Goal: Task Accomplishment & Management: Manage account settings

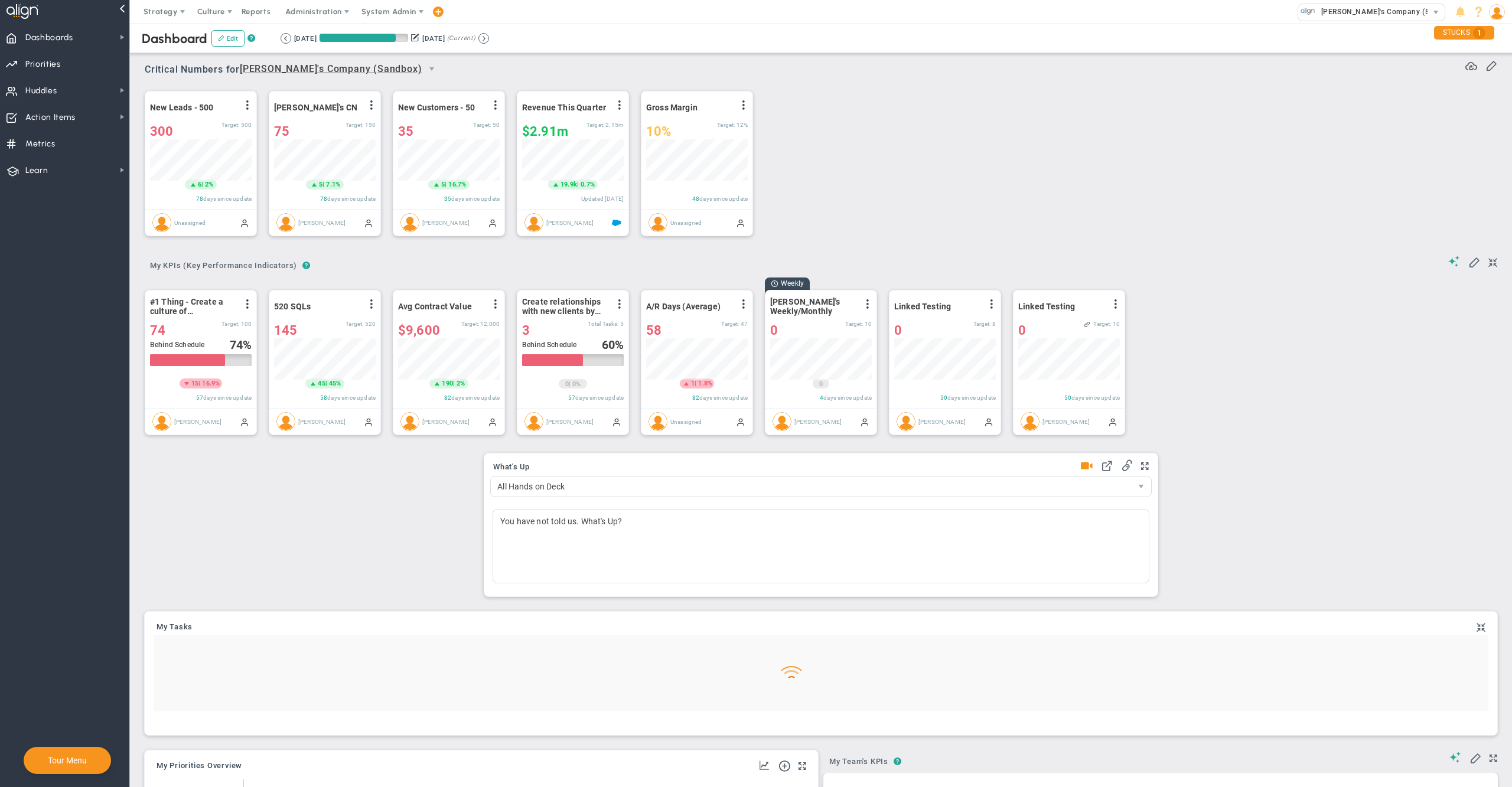
click at [320, 13] on span "Administration" at bounding box center [313, 12] width 56 height 9
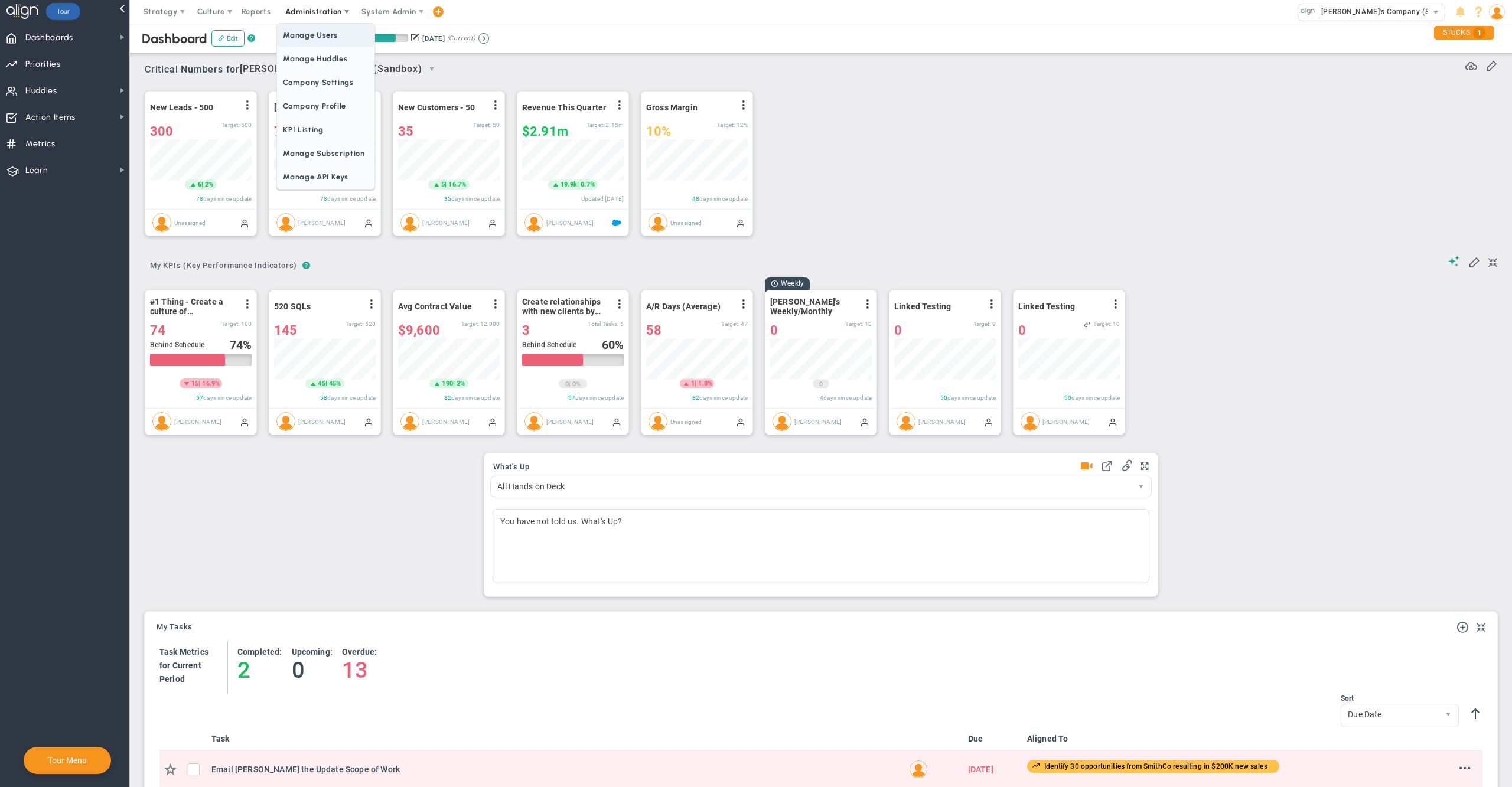
click at [320, 31] on span "Manage Users" at bounding box center [326, 35] width 97 height 24
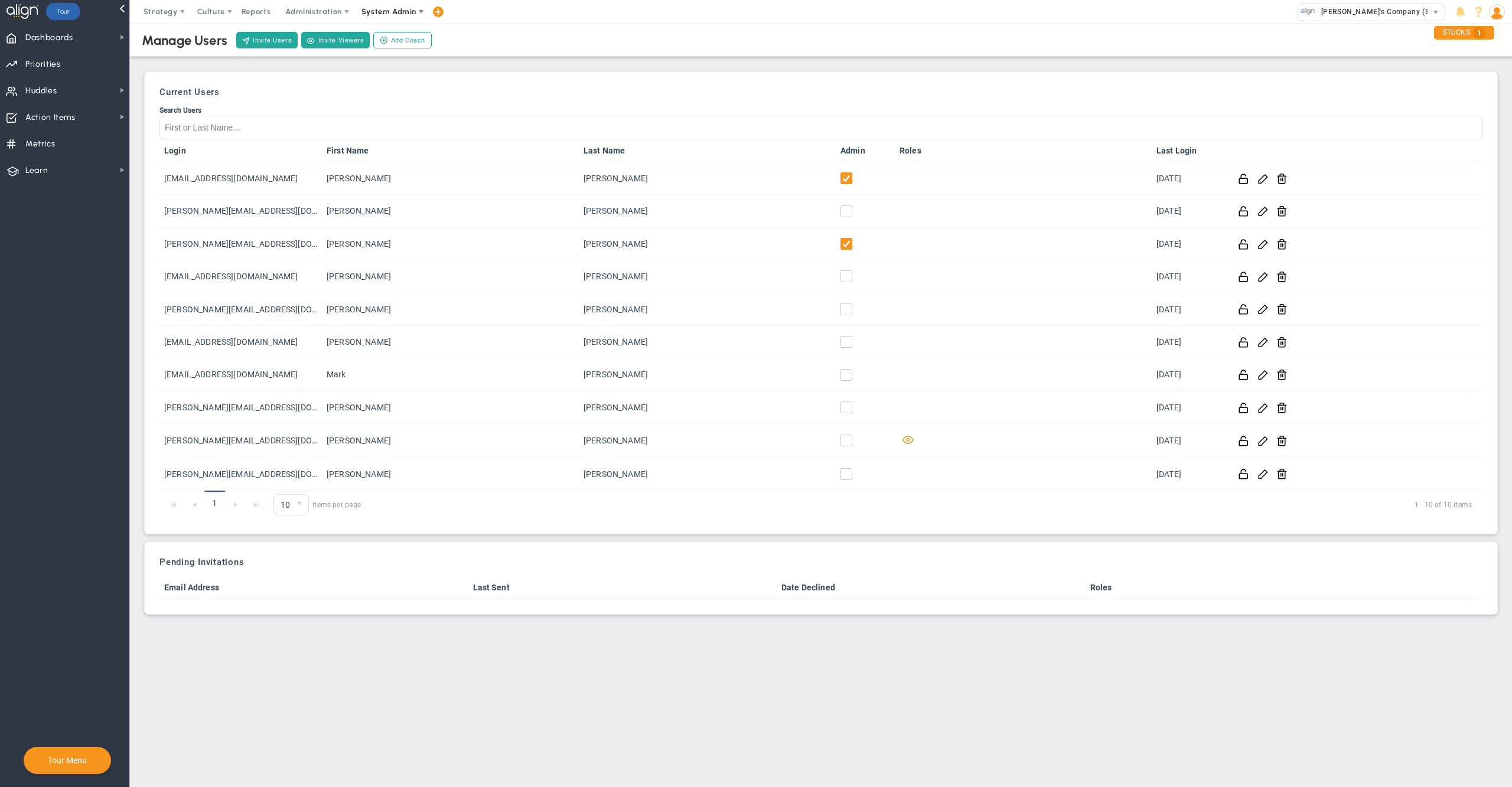
click at [371, 16] on span "System Admin" at bounding box center [390, 12] width 75 height 24
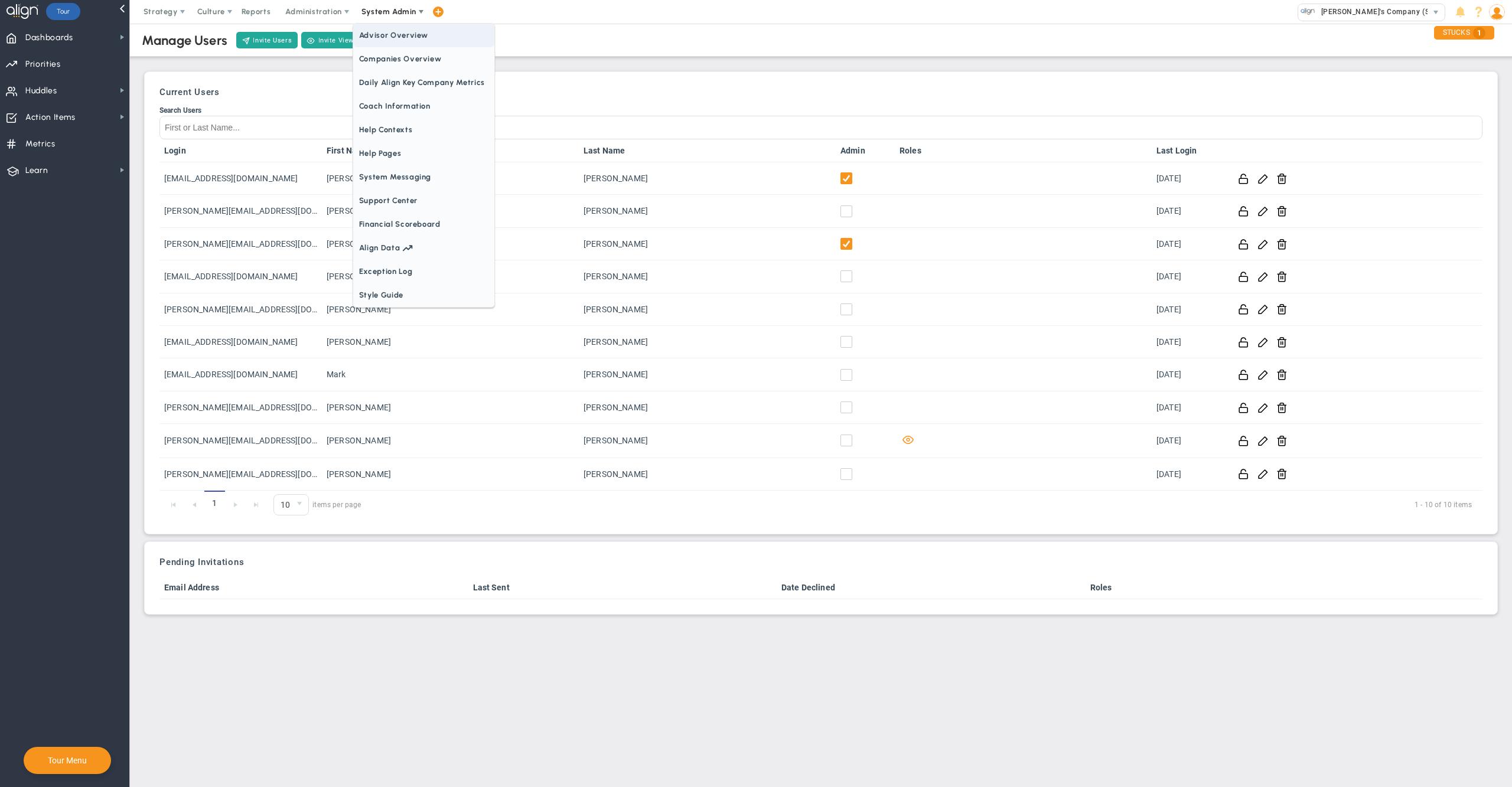
click at [413, 59] on span "Companies Overview" at bounding box center [424, 59] width 141 height 24
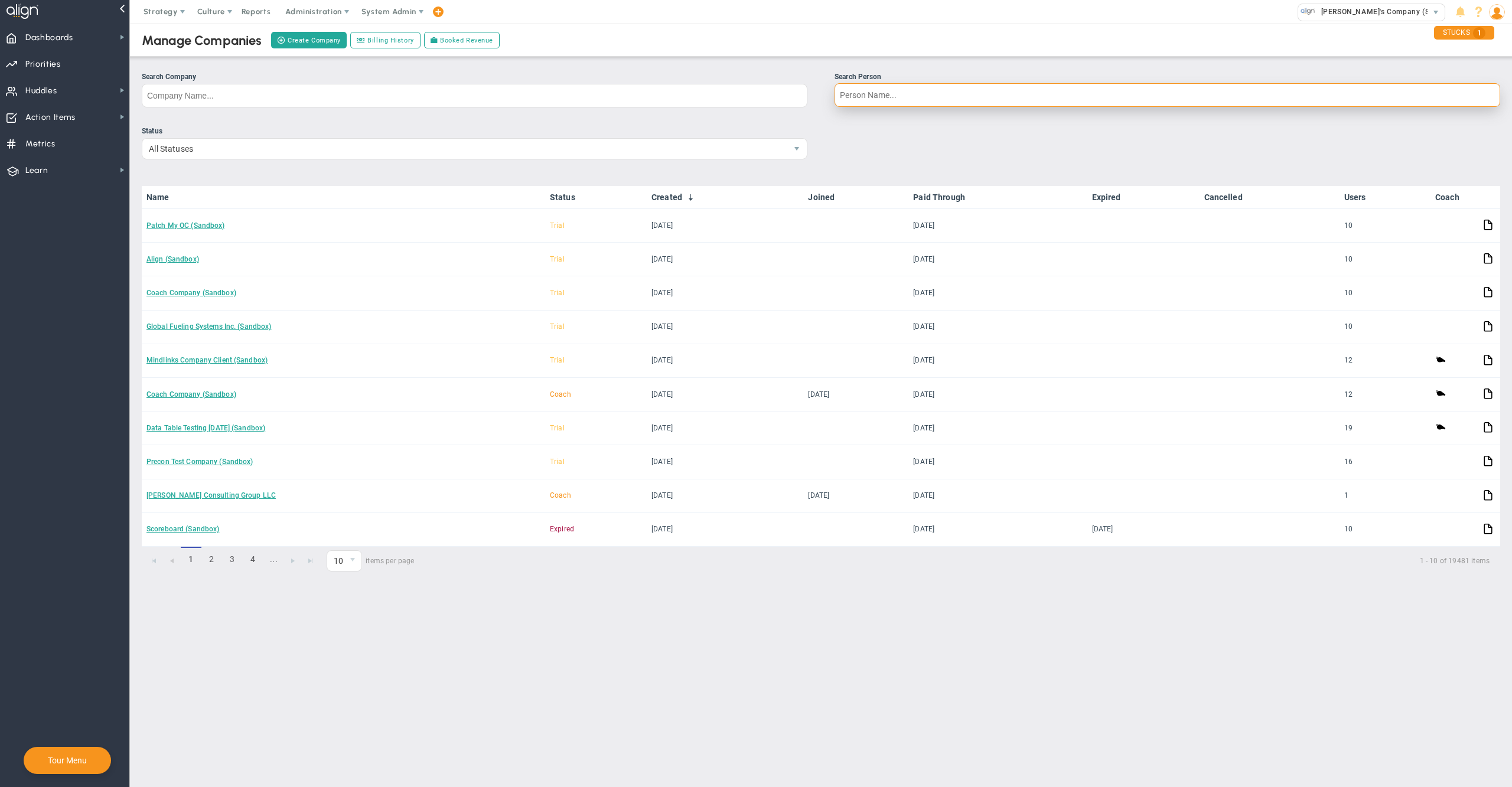
click at [982, 105] on input "Search Person" at bounding box center [1167, 95] width 666 height 24
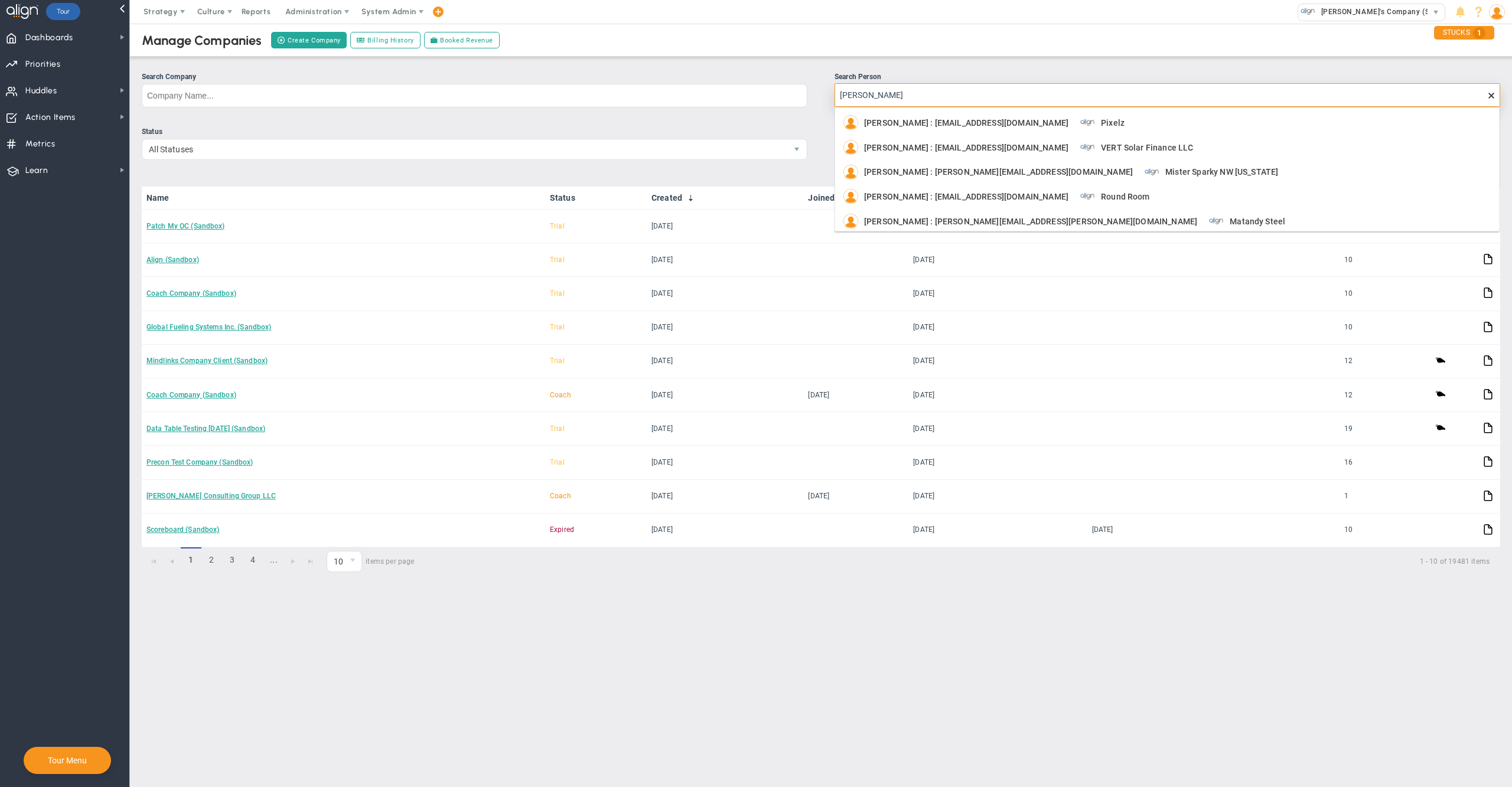
type input "[PERSON_NAME]"
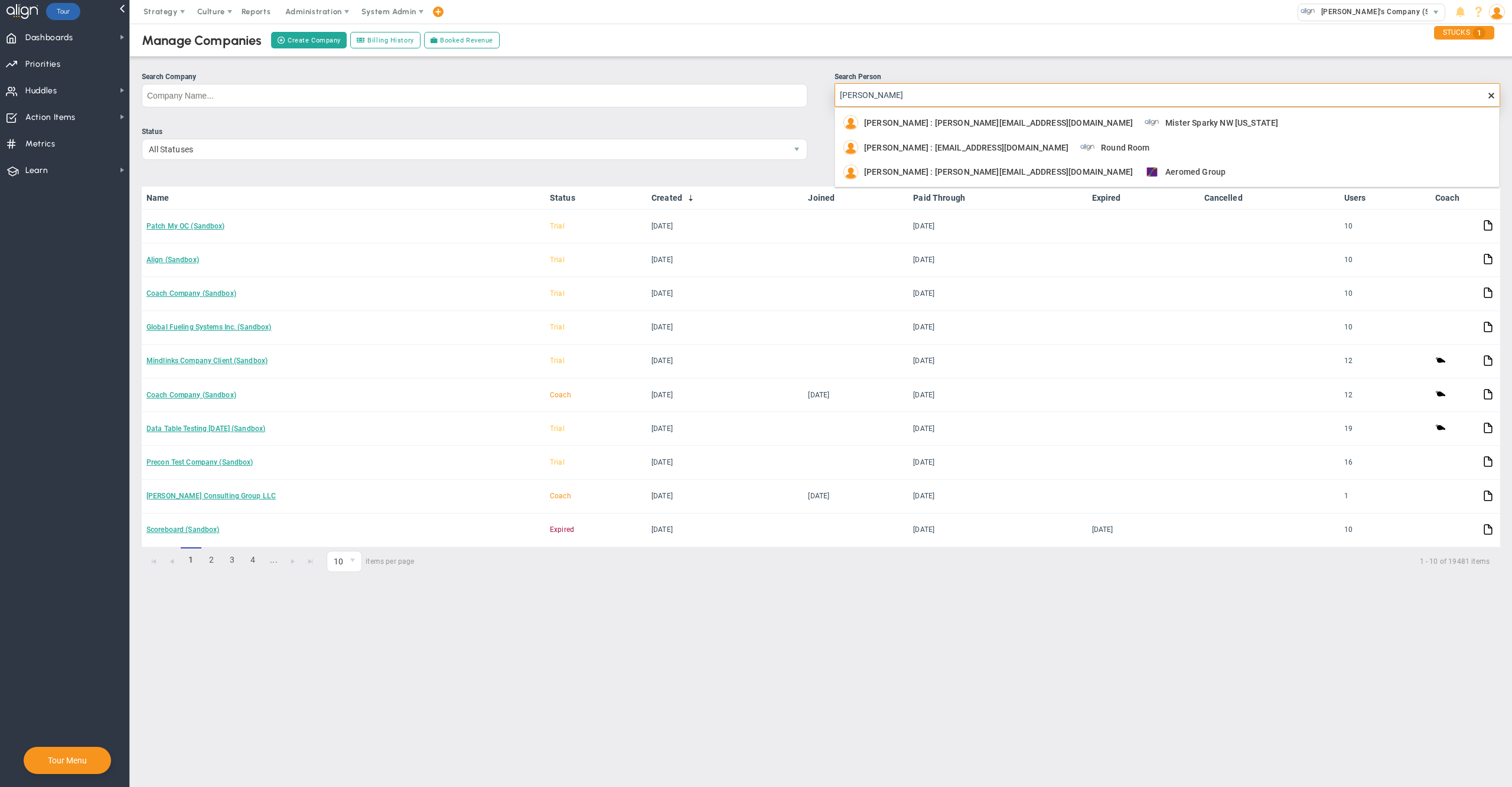
click at [984, 95] on input "[PERSON_NAME]" at bounding box center [1167, 95] width 666 height 24
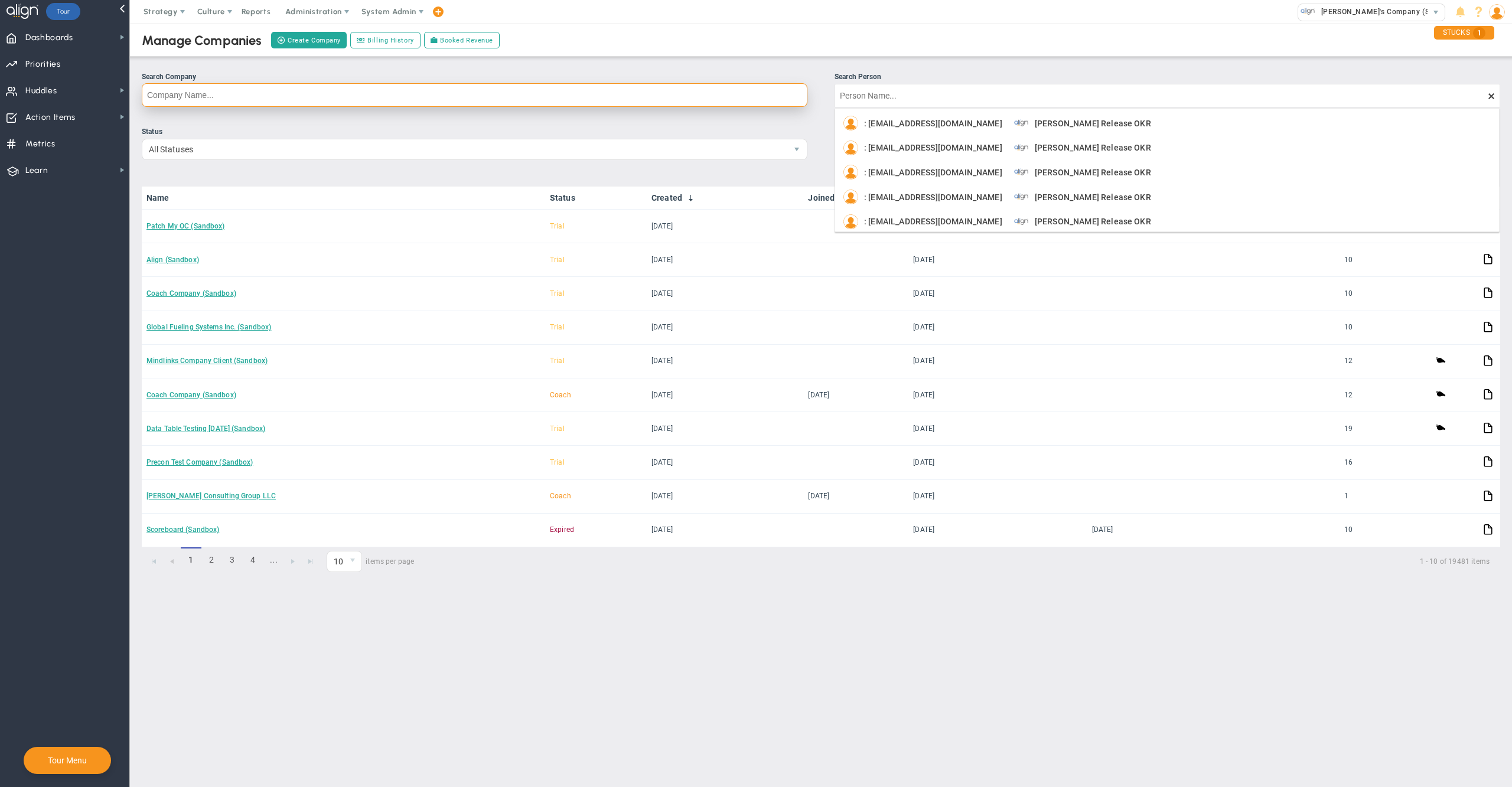
click at [785, 91] on input "Search Company" at bounding box center [475, 95] width 666 height 24
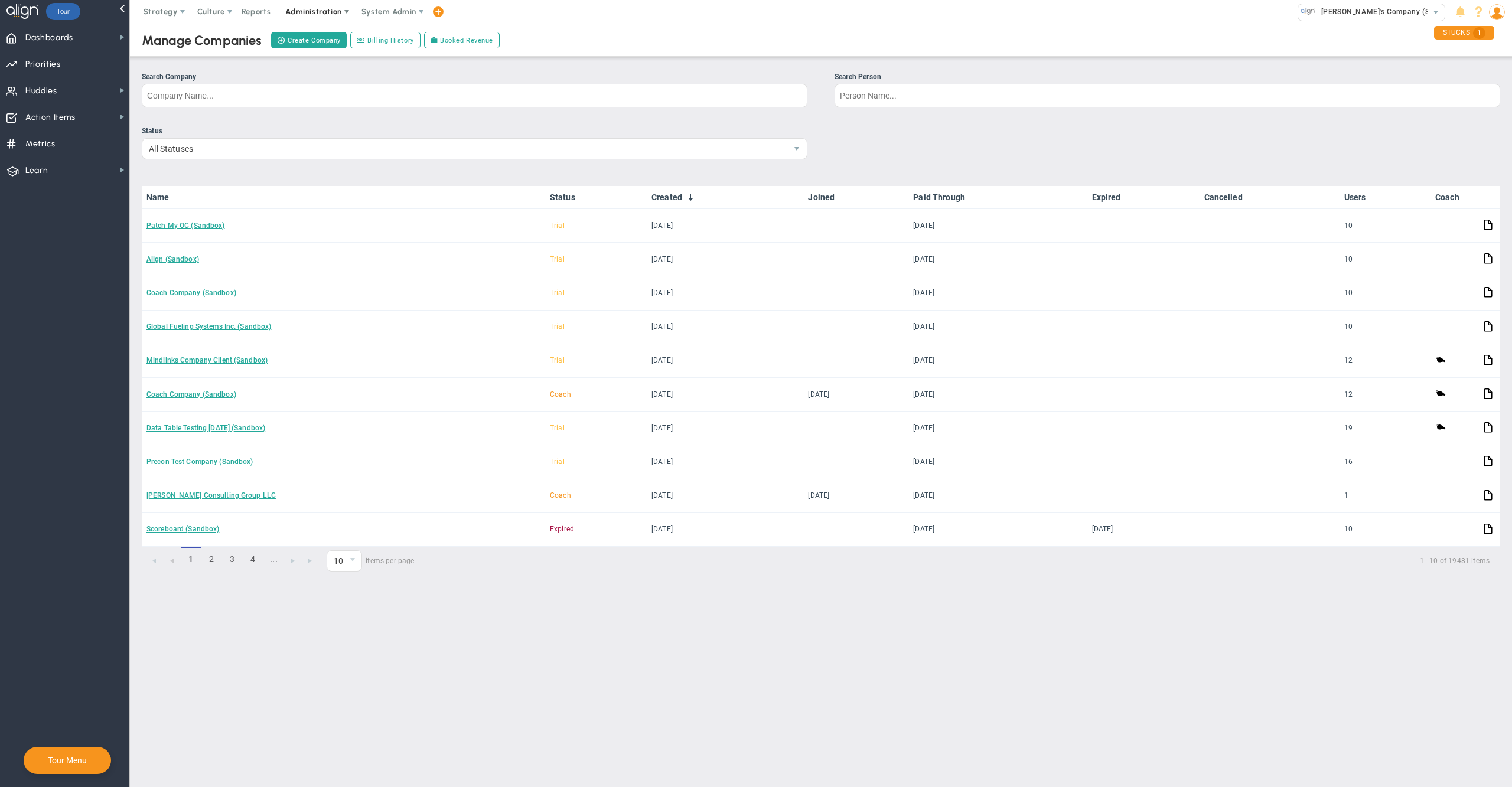
click at [298, 12] on span "Administration" at bounding box center [313, 12] width 56 height 9
click at [313, 40] on span "Manage Users" at bounding box center [326, 35] width 97 height 24
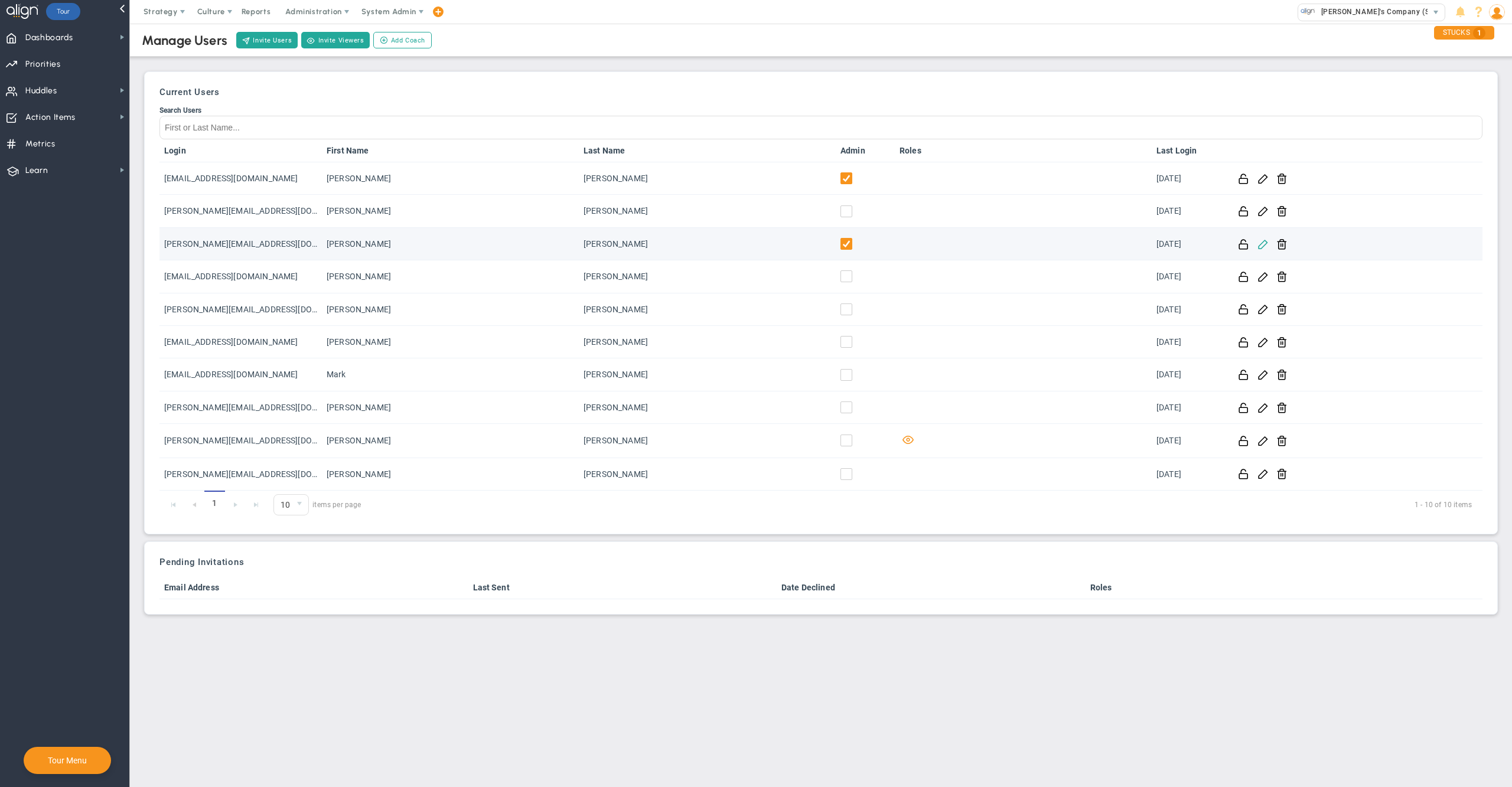
click at [1266, 246] on span at bounding box center [1262, 243] width 11 height 11
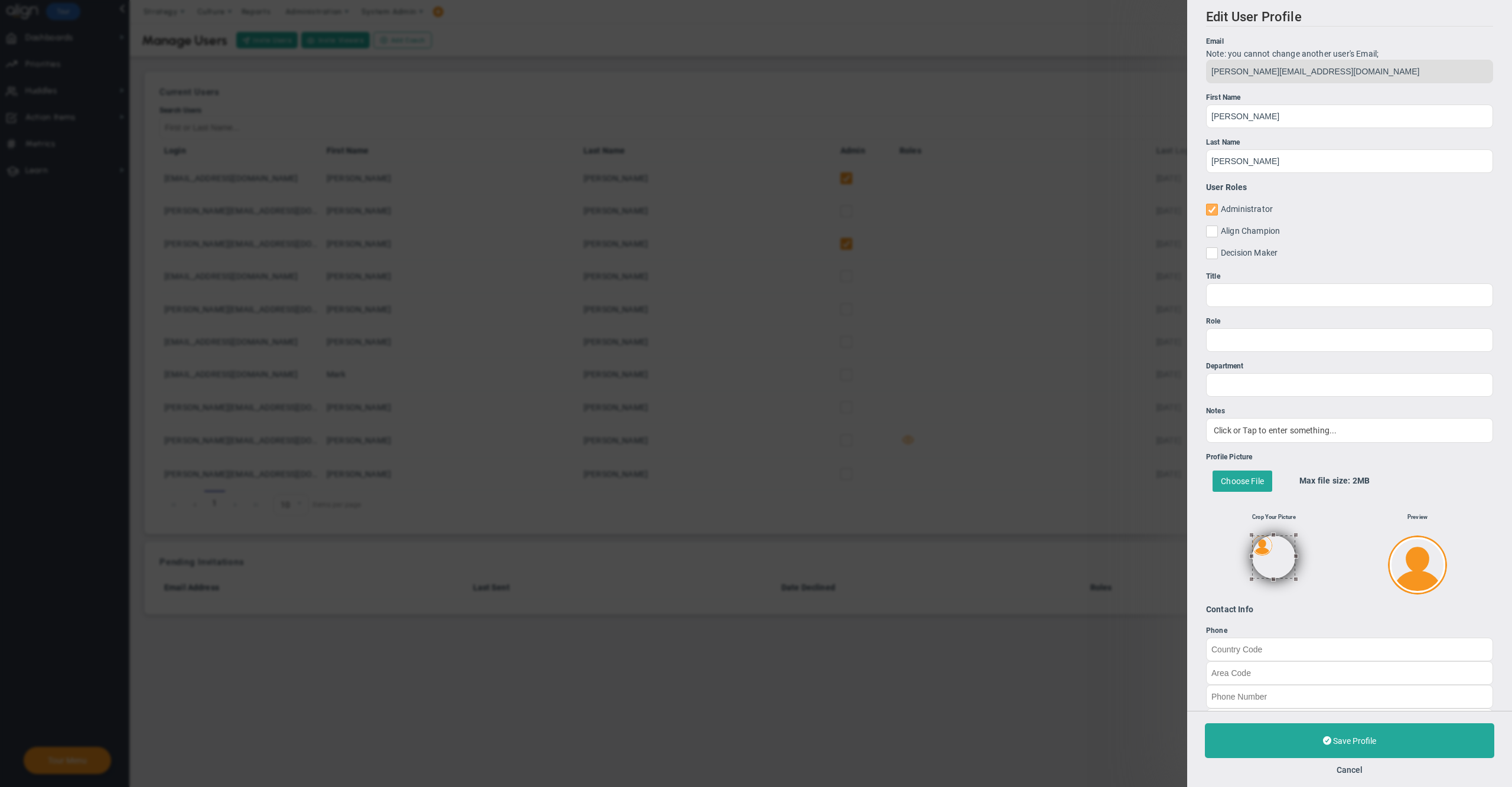
click at [1214, 209] on input "Administrator" at bounding box center [1212, 212] width 8 height 12
checkbox input "false"
click at [1276, 744] on button "Save Profile" at bounding box center [1349, 740] width 289 height 35
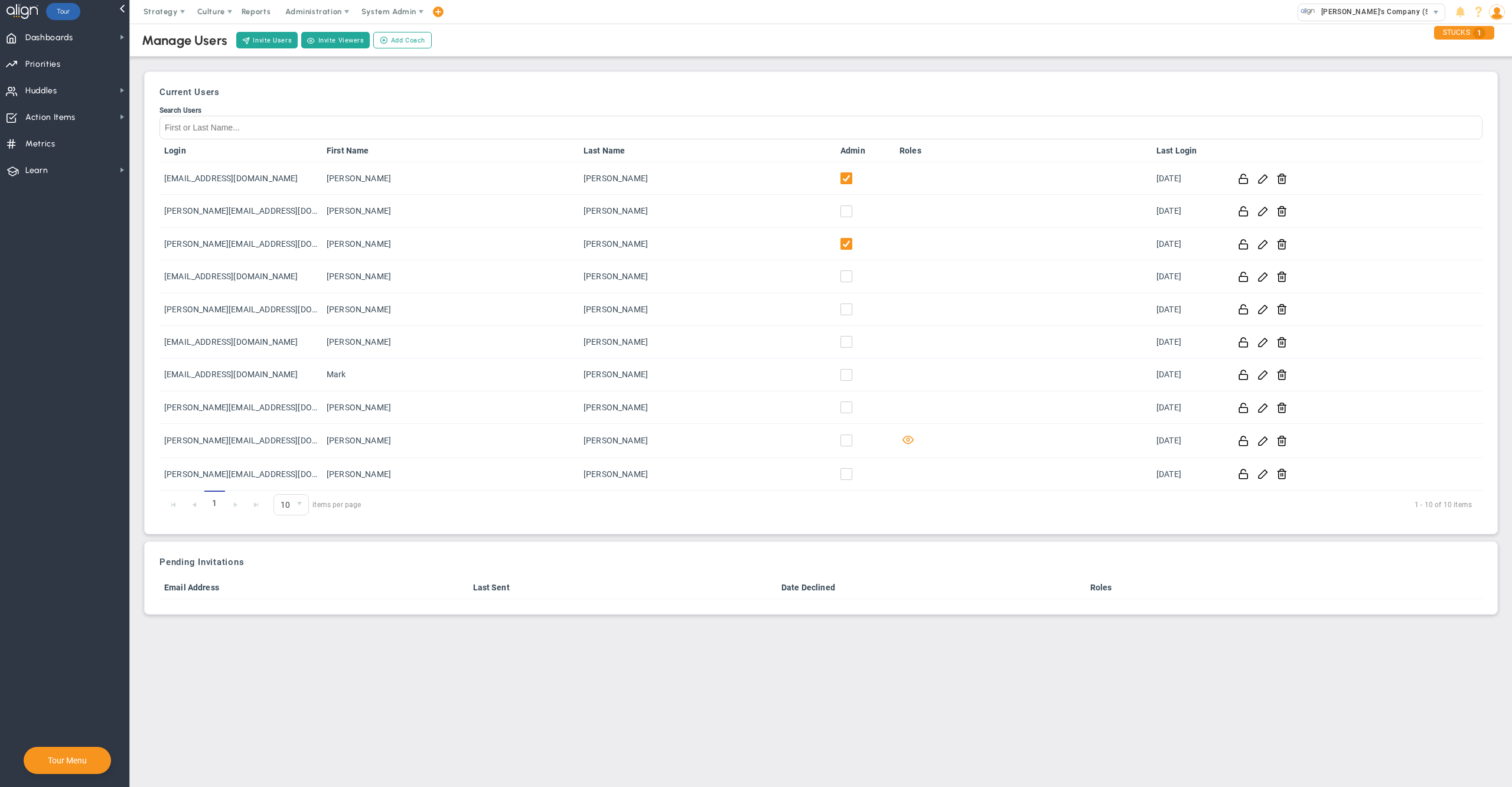
click at [936, 59] on div "Manage Users Invite Users Invite Viewers Add Coach Update Coach Invite Coaching…" at bounding box center [821, 318] width 1358 height 594
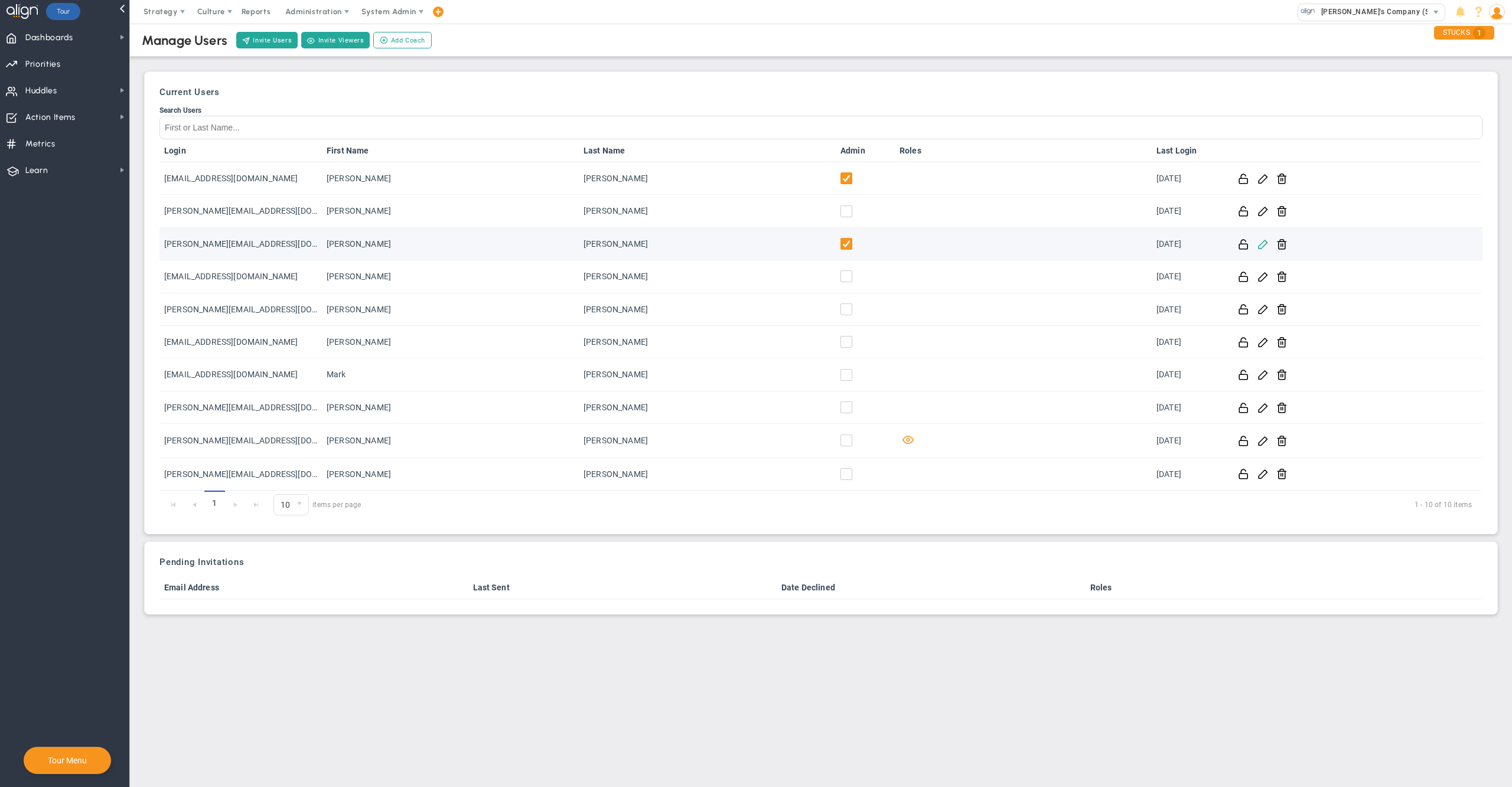
click at [1262, 246] on span at bounding box center [1262, 243] width 11 height 11
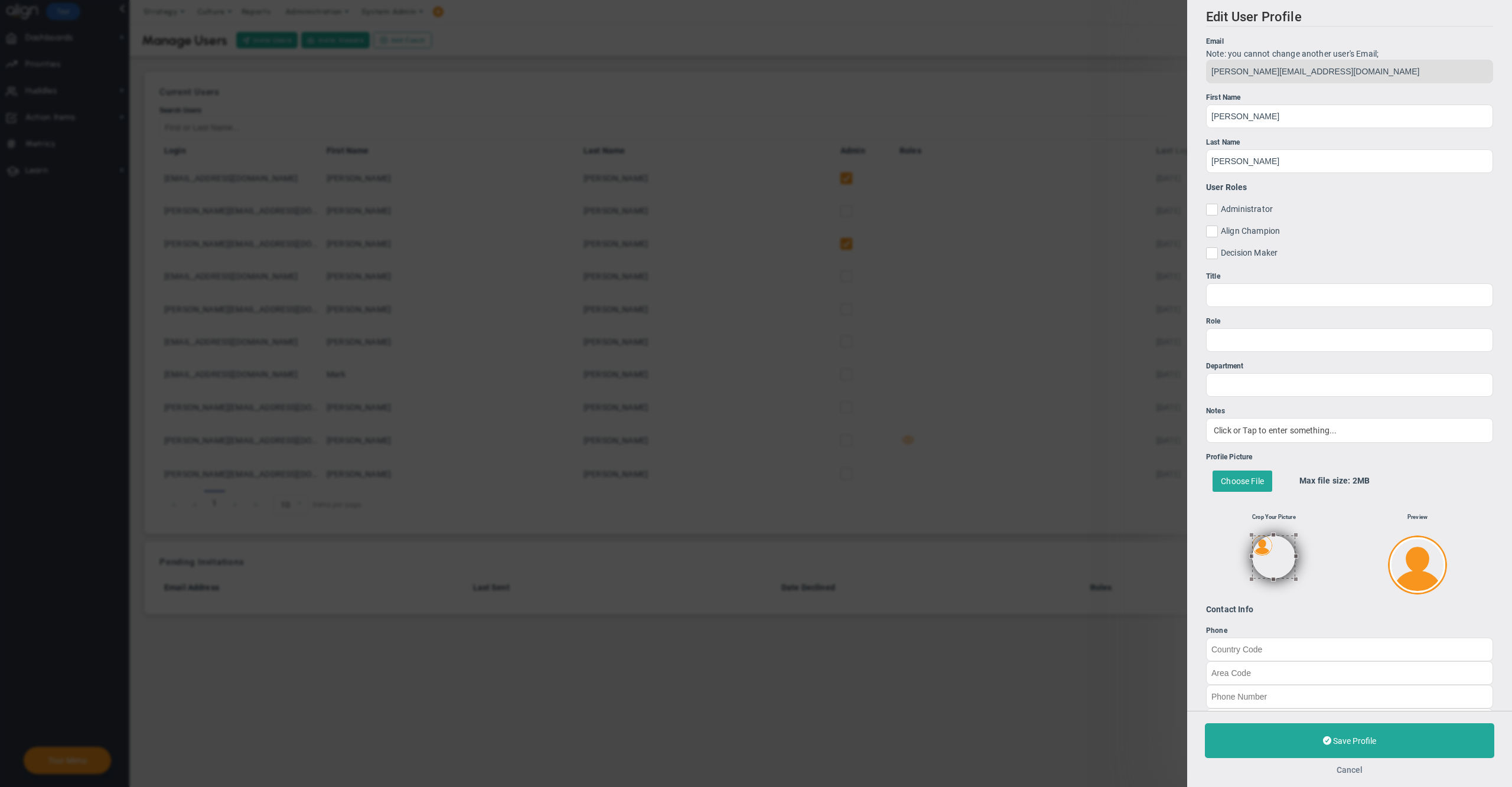
click at [1354, 769] on button "Cancel" at bounding box center [1349, 769] width 26 height 9
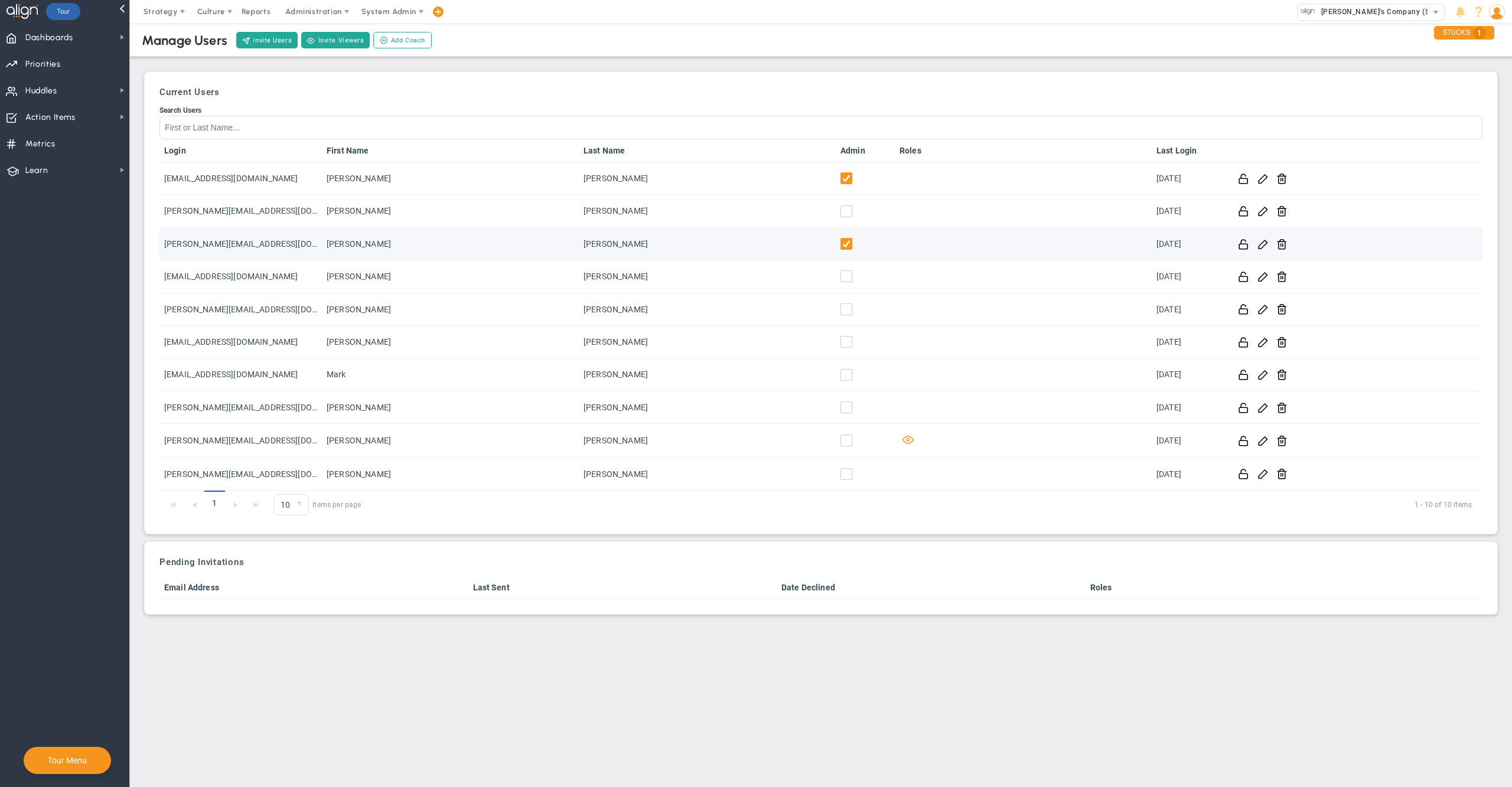
click at [846, 239] on span at bounding box center [846, 244] width 12 height 12
click at [843, 244] on input "checkbox" at bounding box center [849, 246] width 12 height 12
click at [1263, 246] on span at bounding box center [1262, 243] width 11 height 11
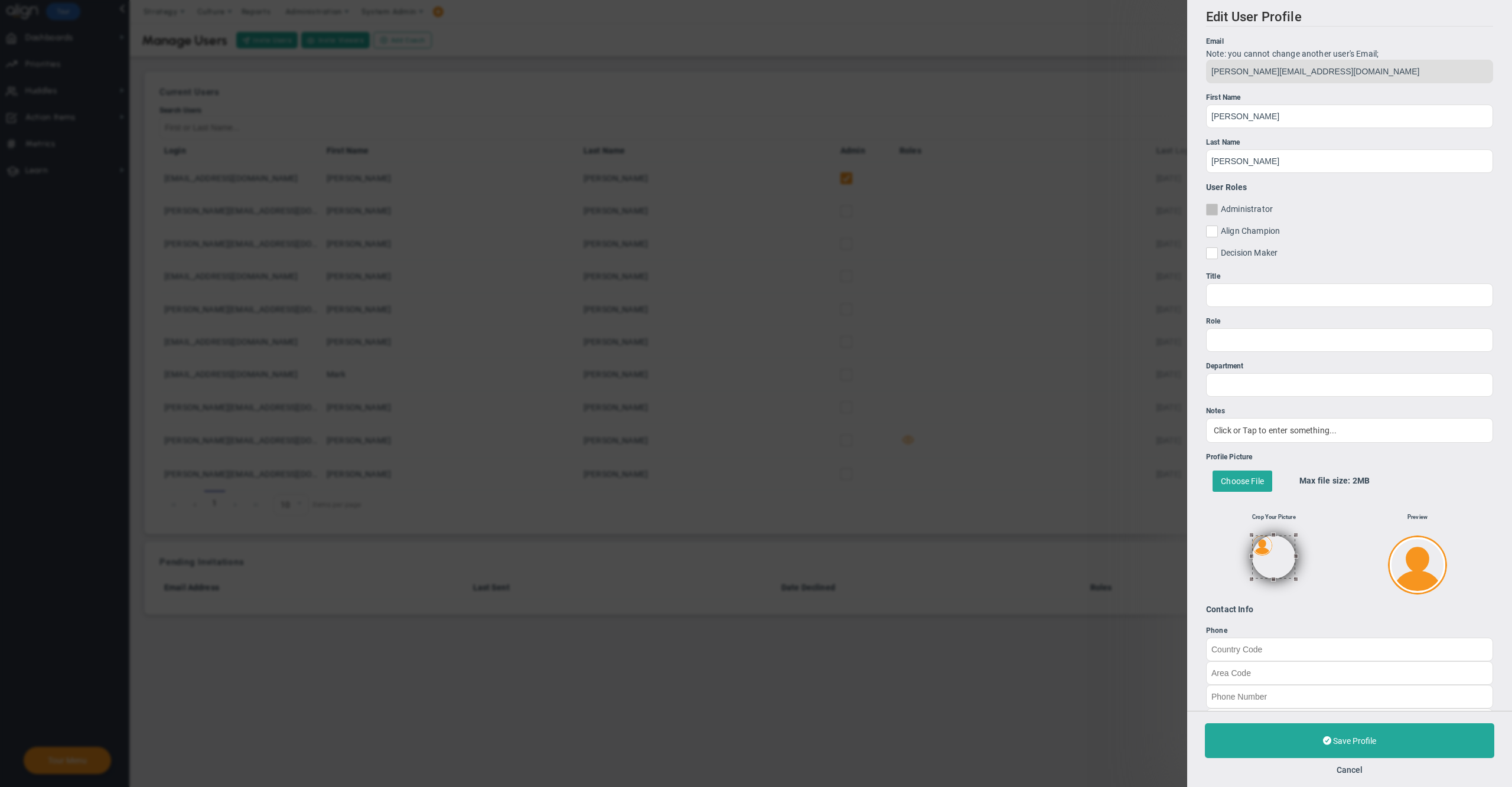
click at [1212, 216] on input "Administrator" at bounding box center [1212, 212] width 8 height 12
checkbox input "true"
click at [1245, 734] on button "Save Profile" at bounding box center [1349, 740] width 289 height 35
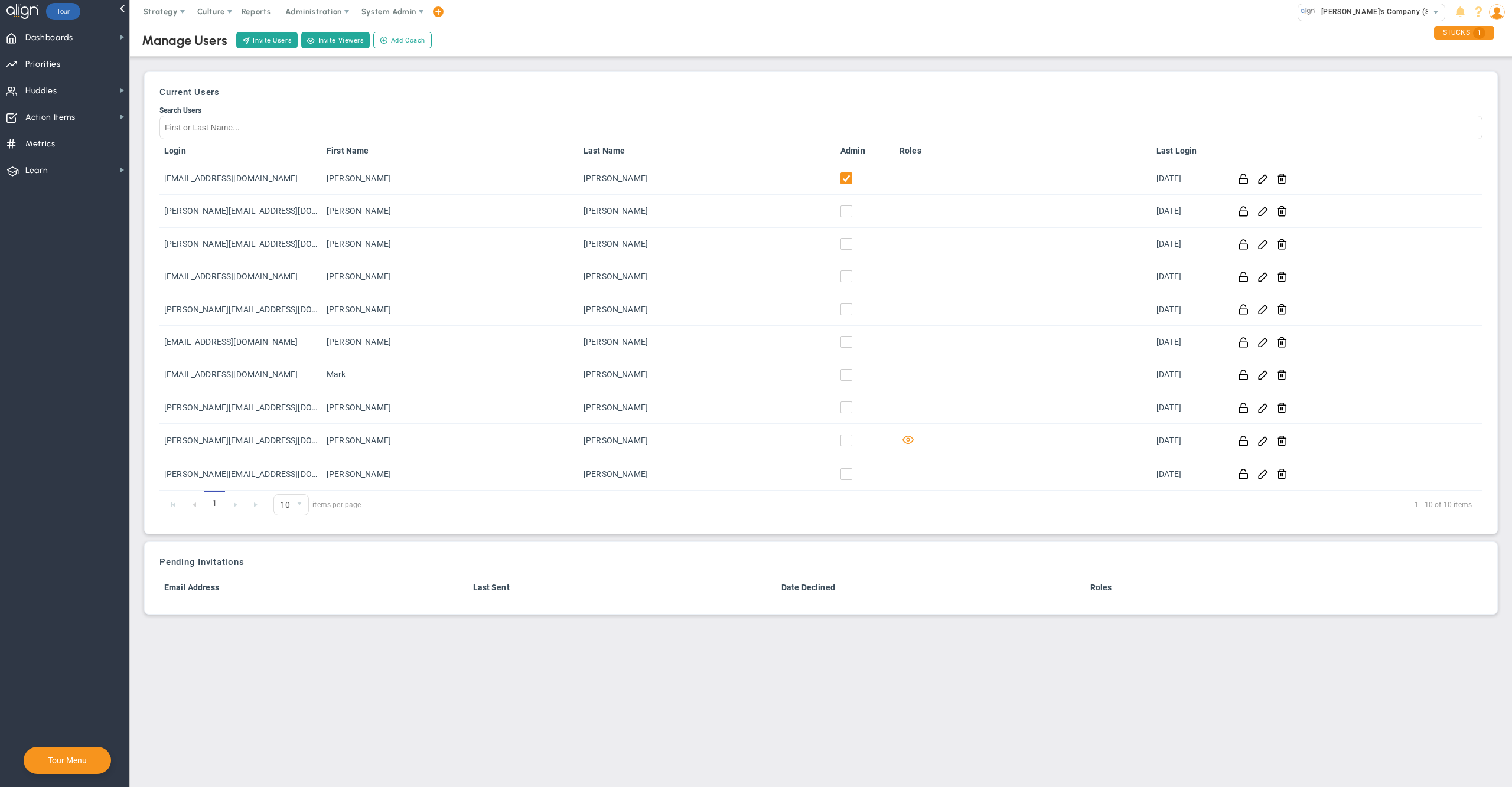
click at [969, 71] on div "Current Users Search Users Login First Name Last Name Admin Roles Last Login [E…" at bounding box center [821, 303] width 1354 height 463
click at [1498, 12] on img at bounding box center [1496, 12] width 16 height 16
click at [1472, 39] on span "Profile" at bounding box center [1460, 35] width 95 height 24
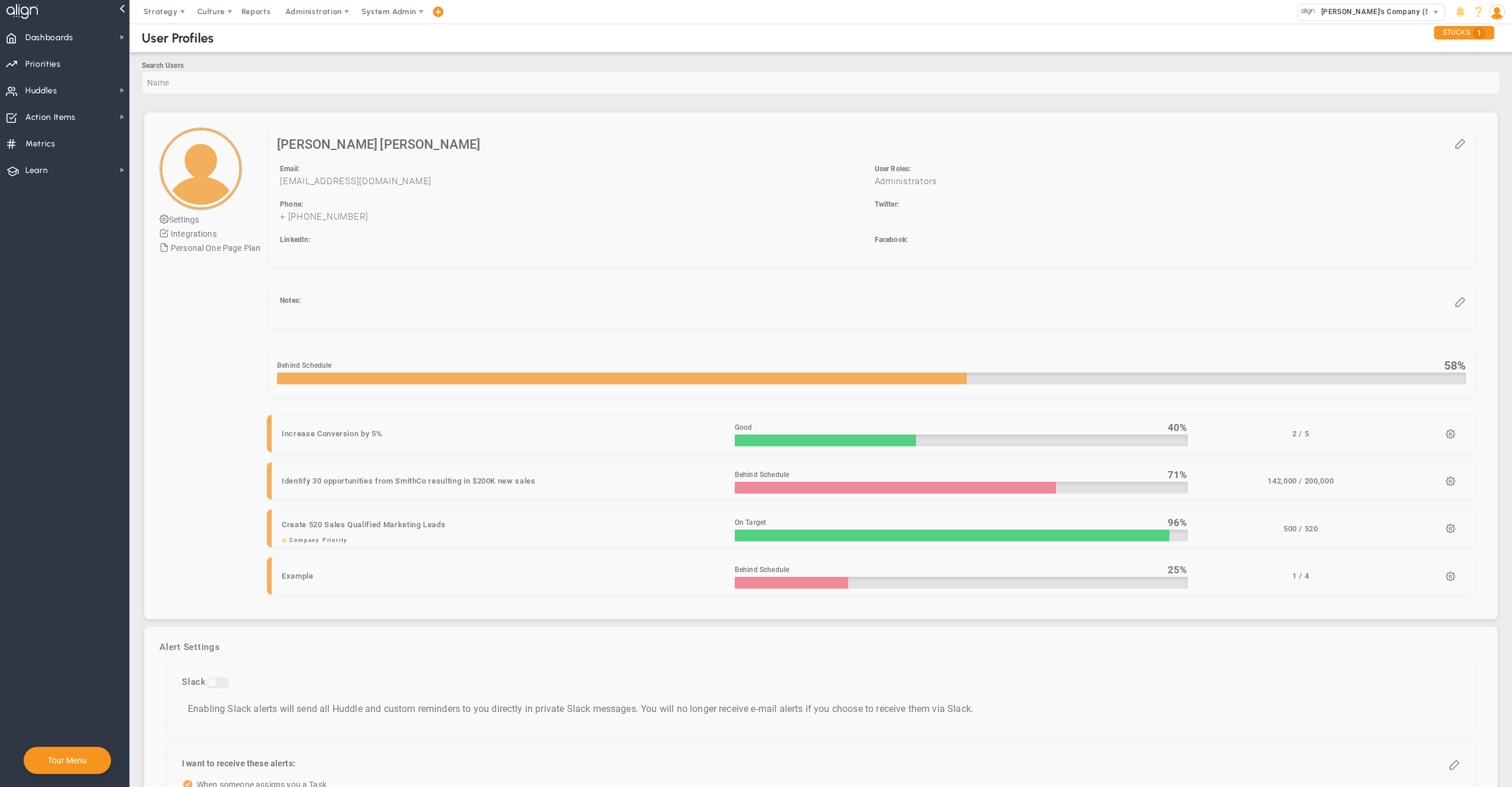
checkbox input "true"
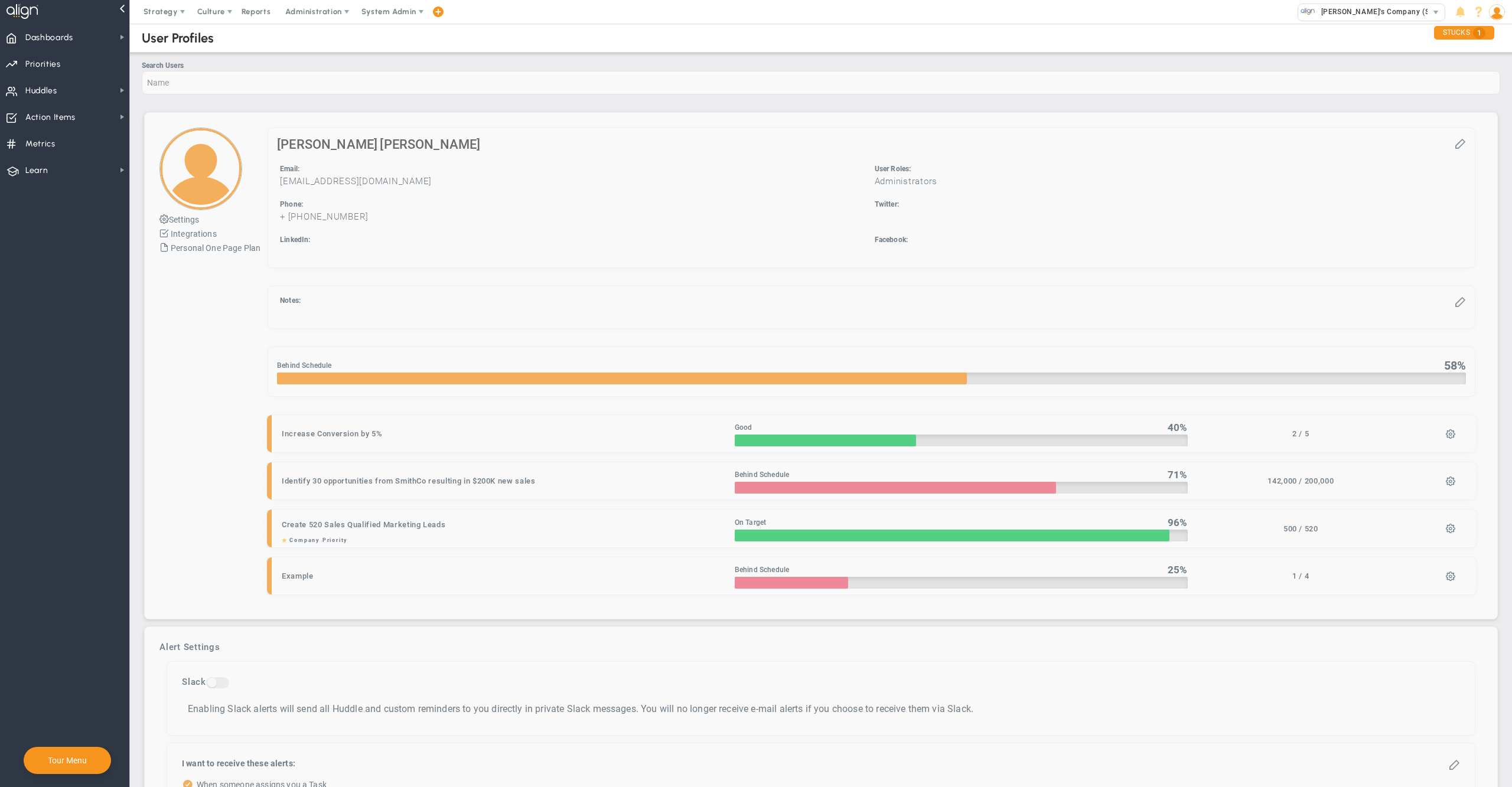
checkbox input "true"
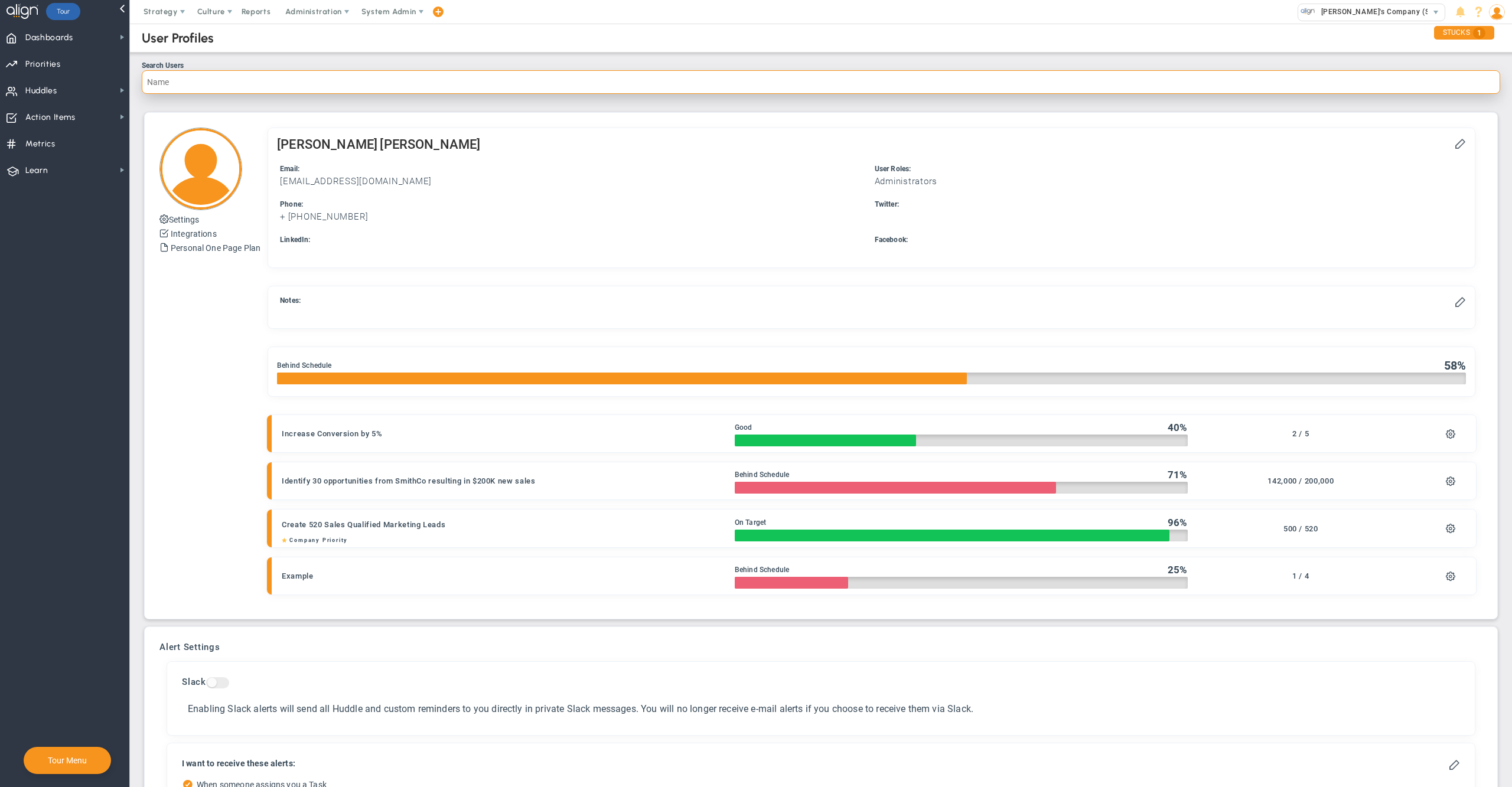
click at [953, 83] on input "Search Users" at bounding box center [821, 82] width 1358 height 24
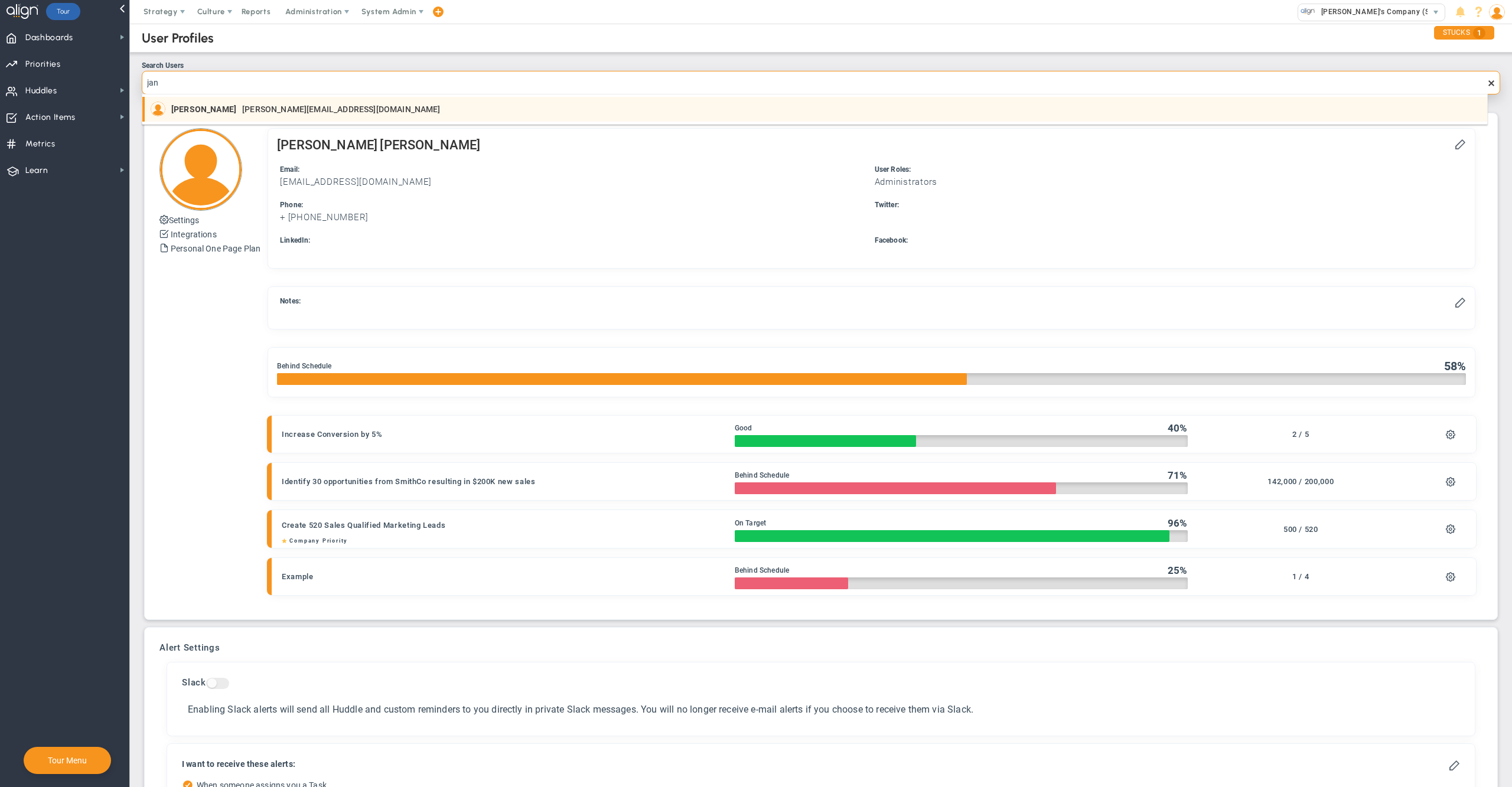
click at [695, 109] on section "[PERSON_NAME] [PERSON_NAME][EMAIL_ADDRESS][DOMAIN_NAME]" at bounding box center [816, 109] width 1330 height 15
type input "[PERSON_NAME]"
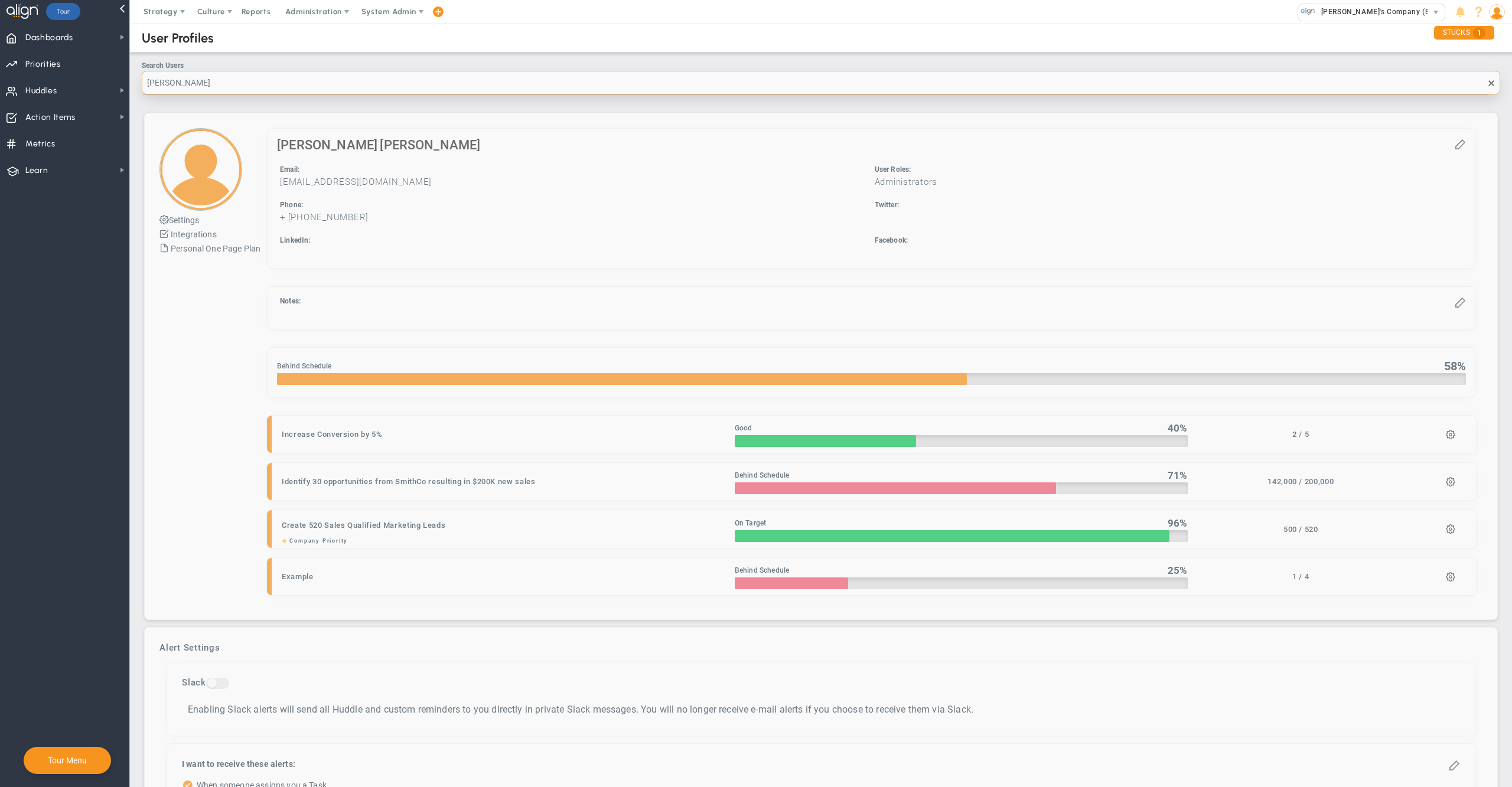
checkbox input "false"
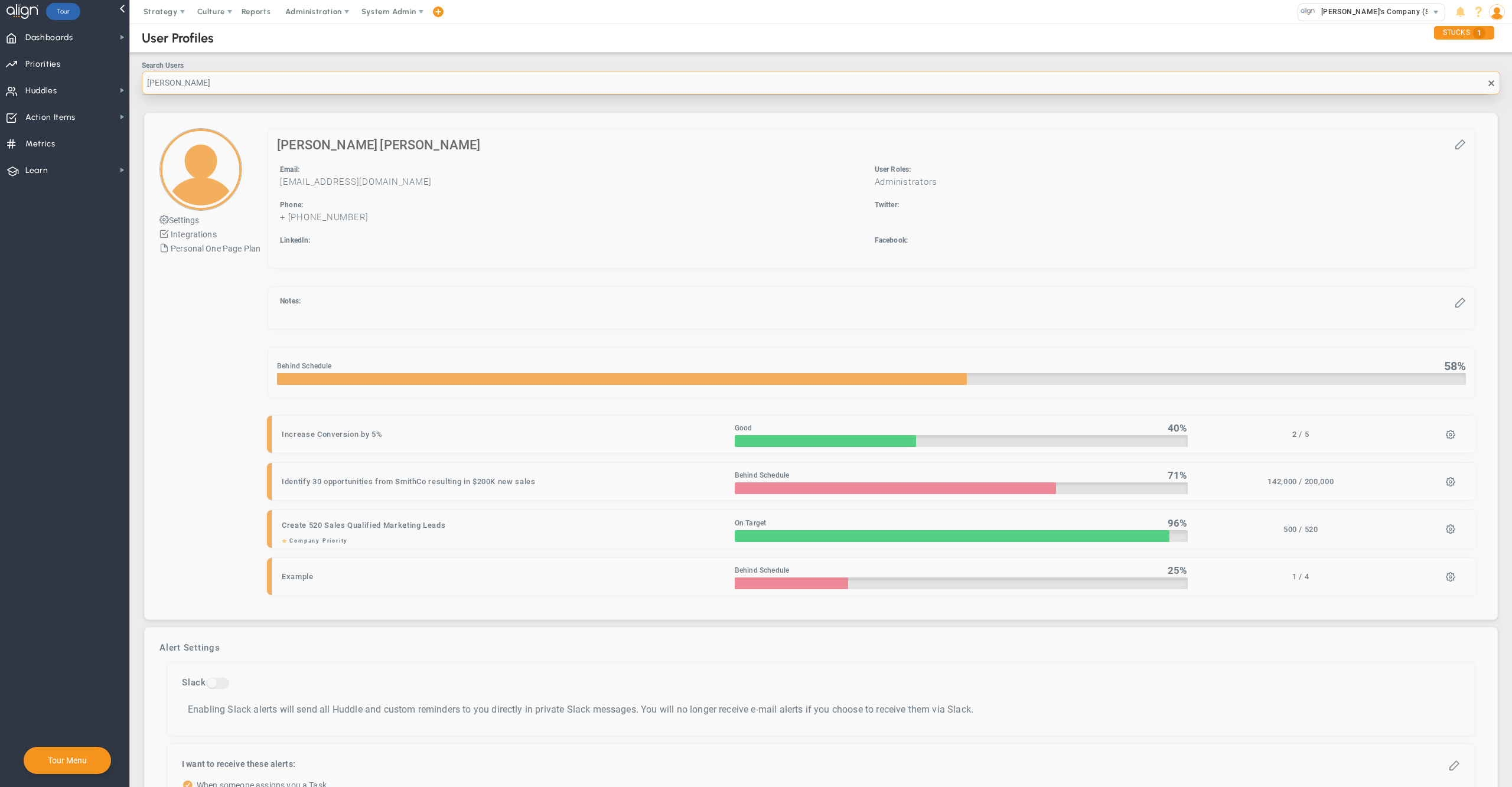
checkbox input "false"
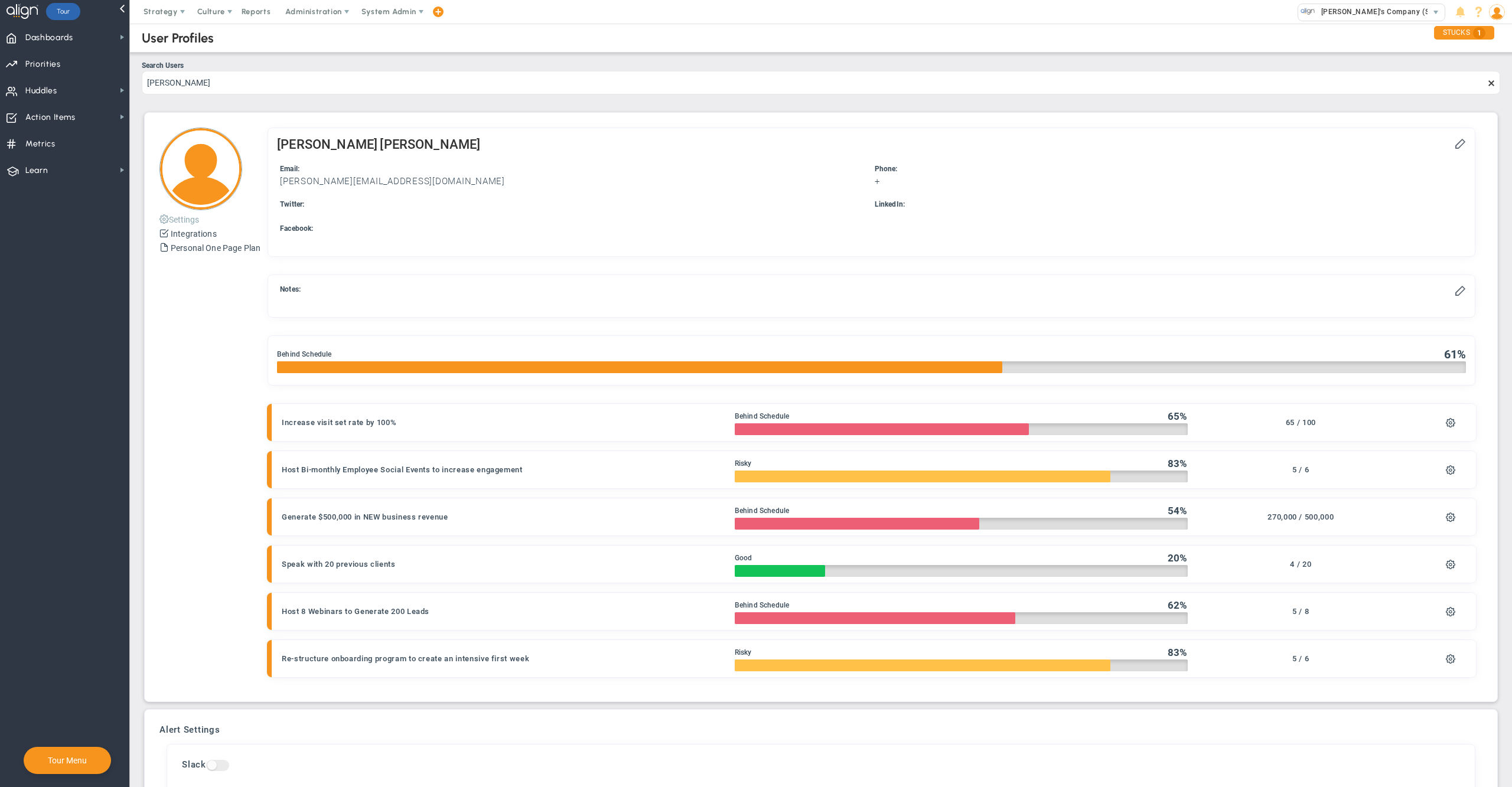
click at [168, 218] on span at bounding box center [164, 218] width 9 height 9
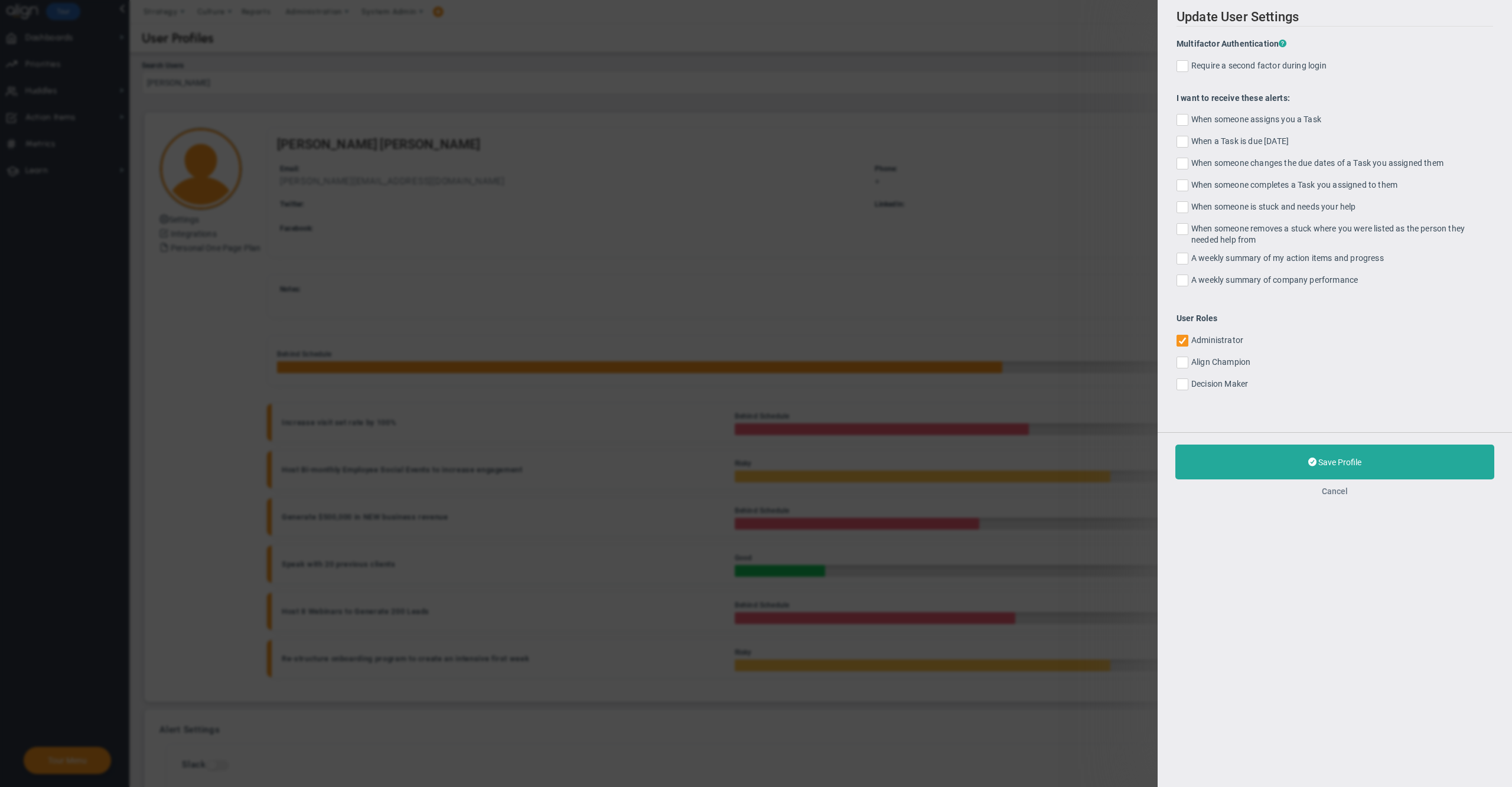
click at [1342, 491] on button "Cancel" at bounding box center [1335, 491] width 26 height 9
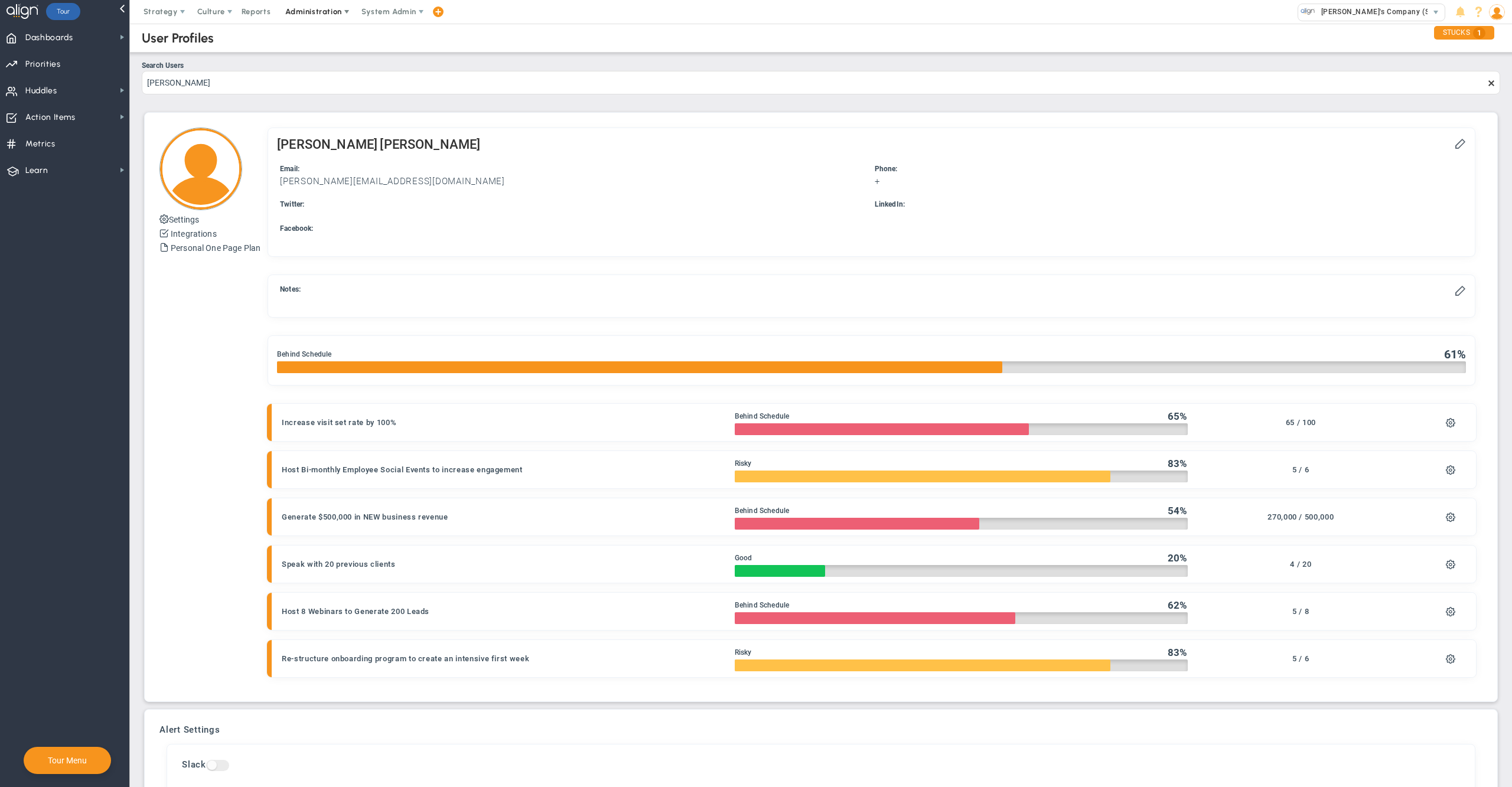
click at [303, 12] on span "Administration" at bounding box center [313, 12] width 56 height 9
click at [314, 29] on span "Manage Users" at bounding box center [326, 35] width 97 height 24
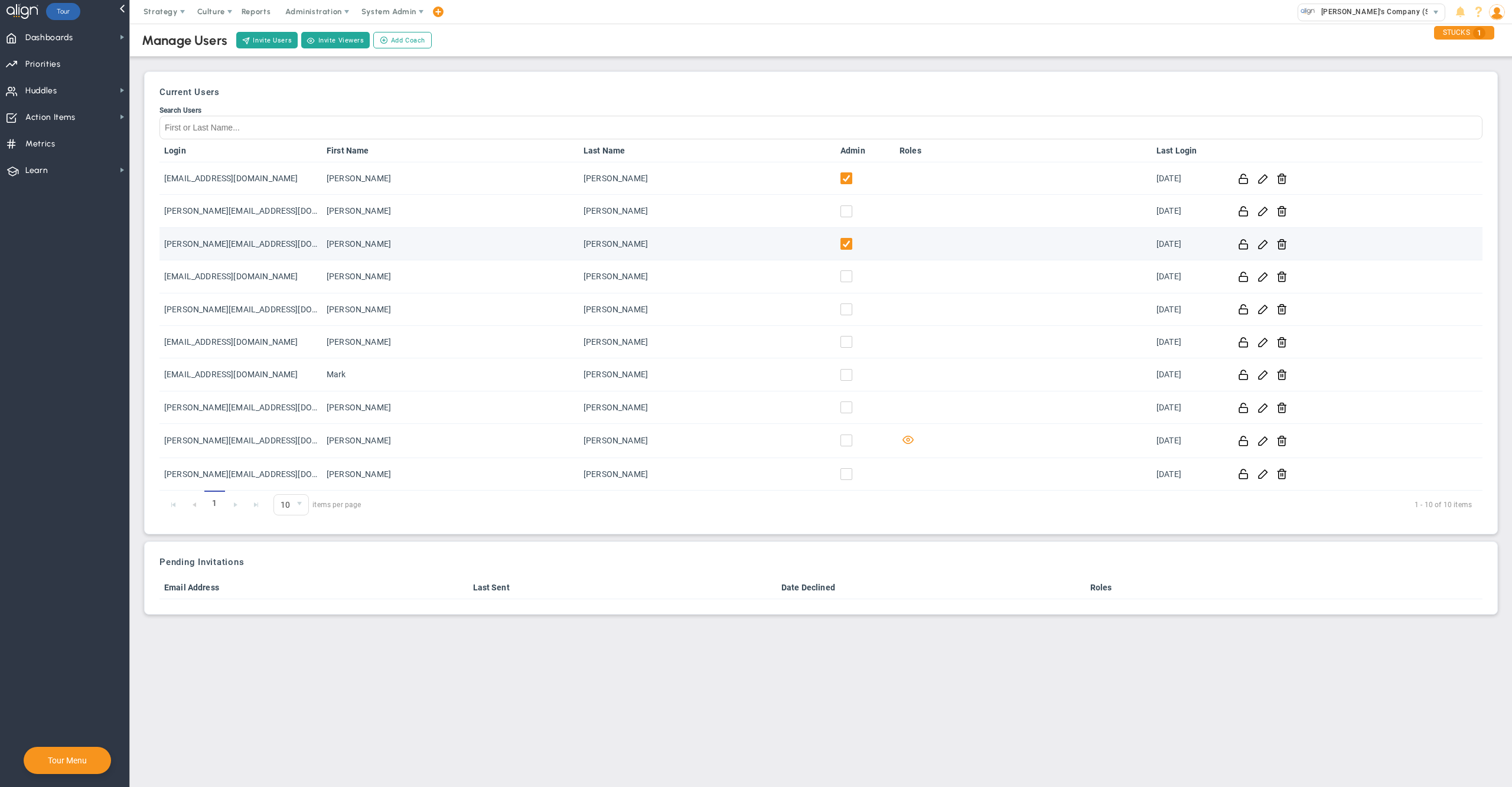
click at [849, 244] on input "checkbox" at bounding box center [849, 246] width 12 height 12
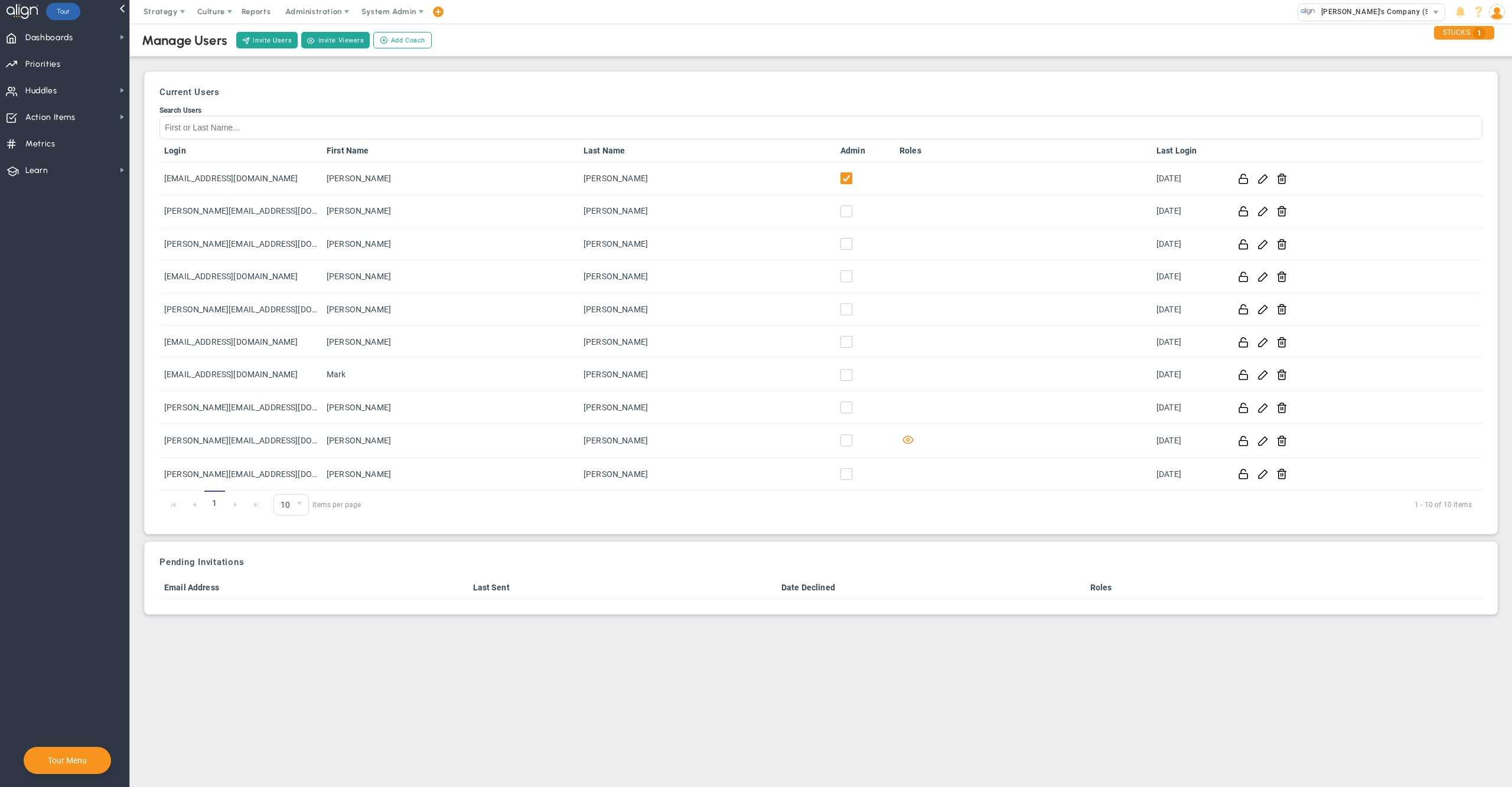
click at [851, 74] on div "Current Users Search Users Login First Name Last Name Admin Roles Last Login [E…" at bounding box center [821, 303] width 1354 height 463
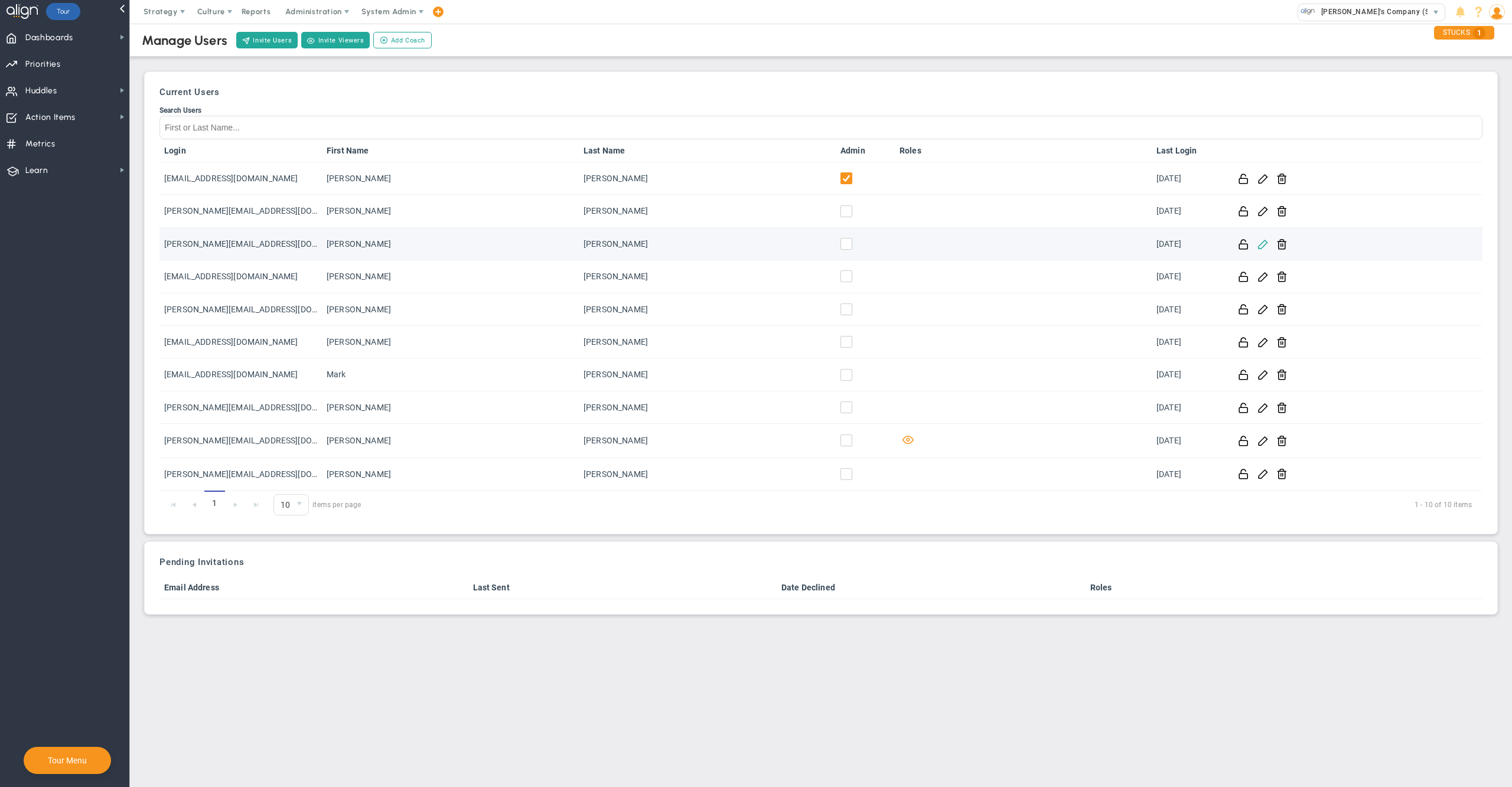
click at [1263, 244] on span at bounding box center [1262, 243] width 11 height 11
type input "[PERSON_NAME][EMAIL_ADDRESS][DOMAIN_NAME]"
type input "[PERSON_NAME]"
type input "0"
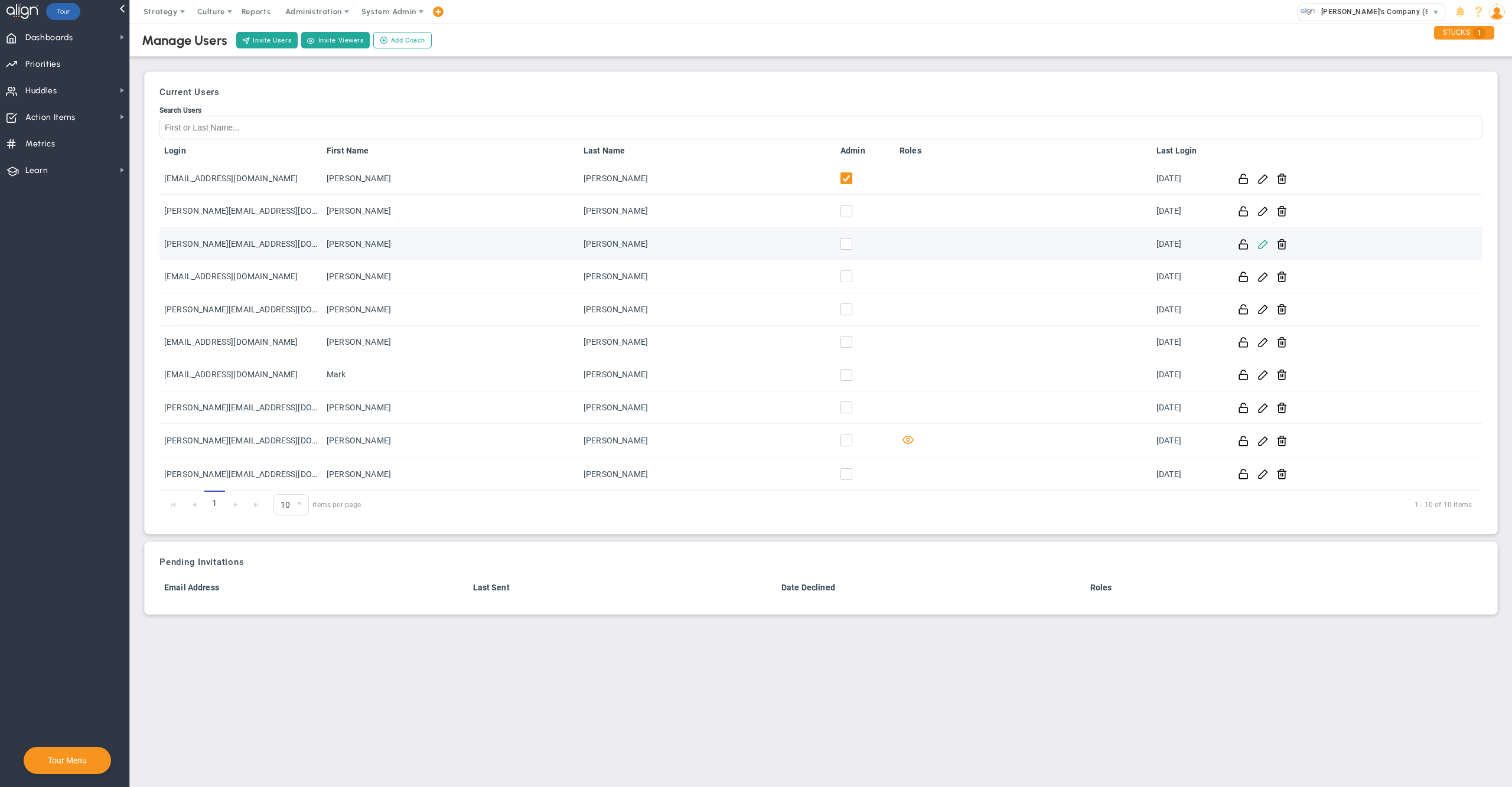
type input "0"
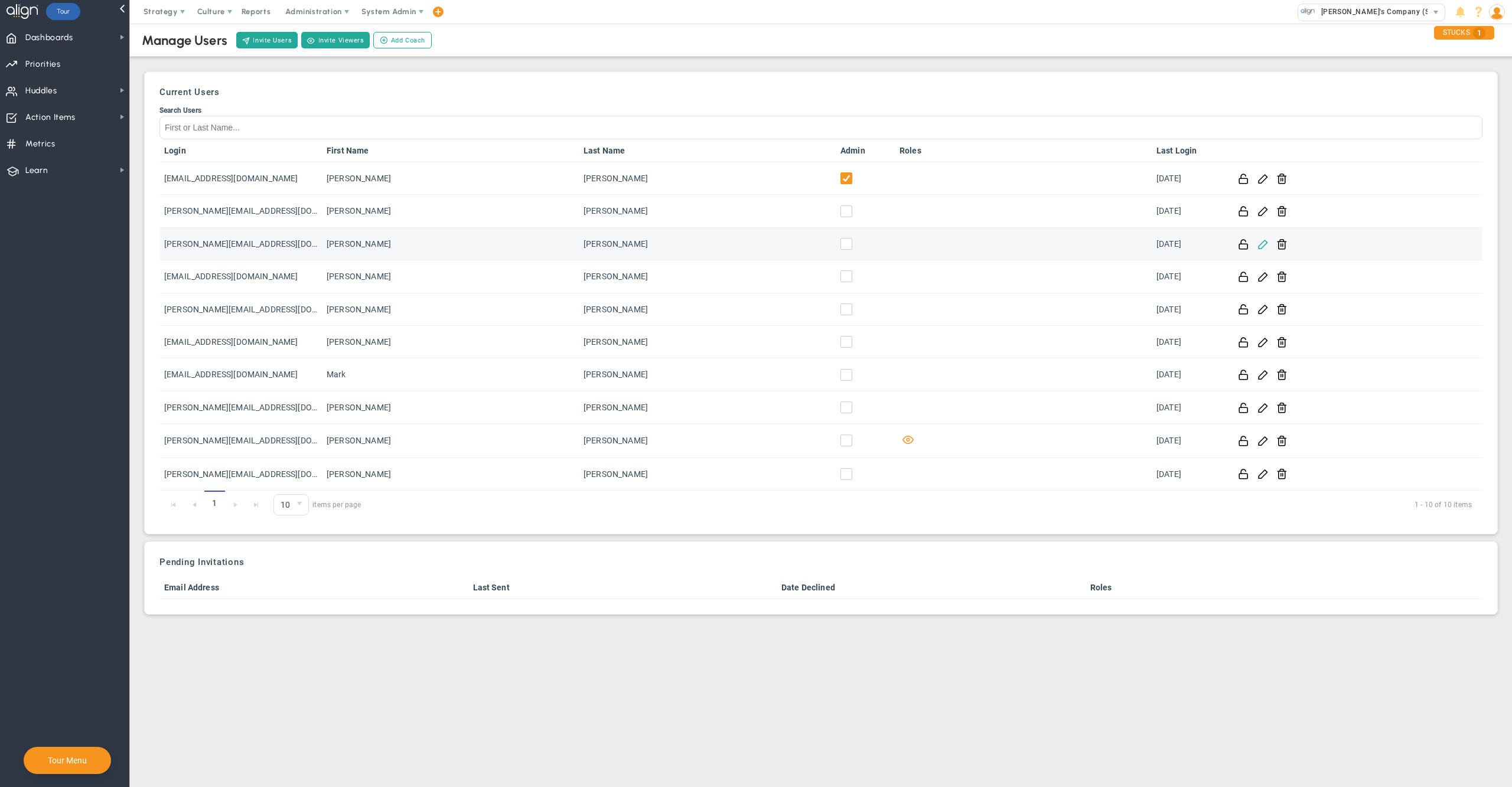
type input "0"
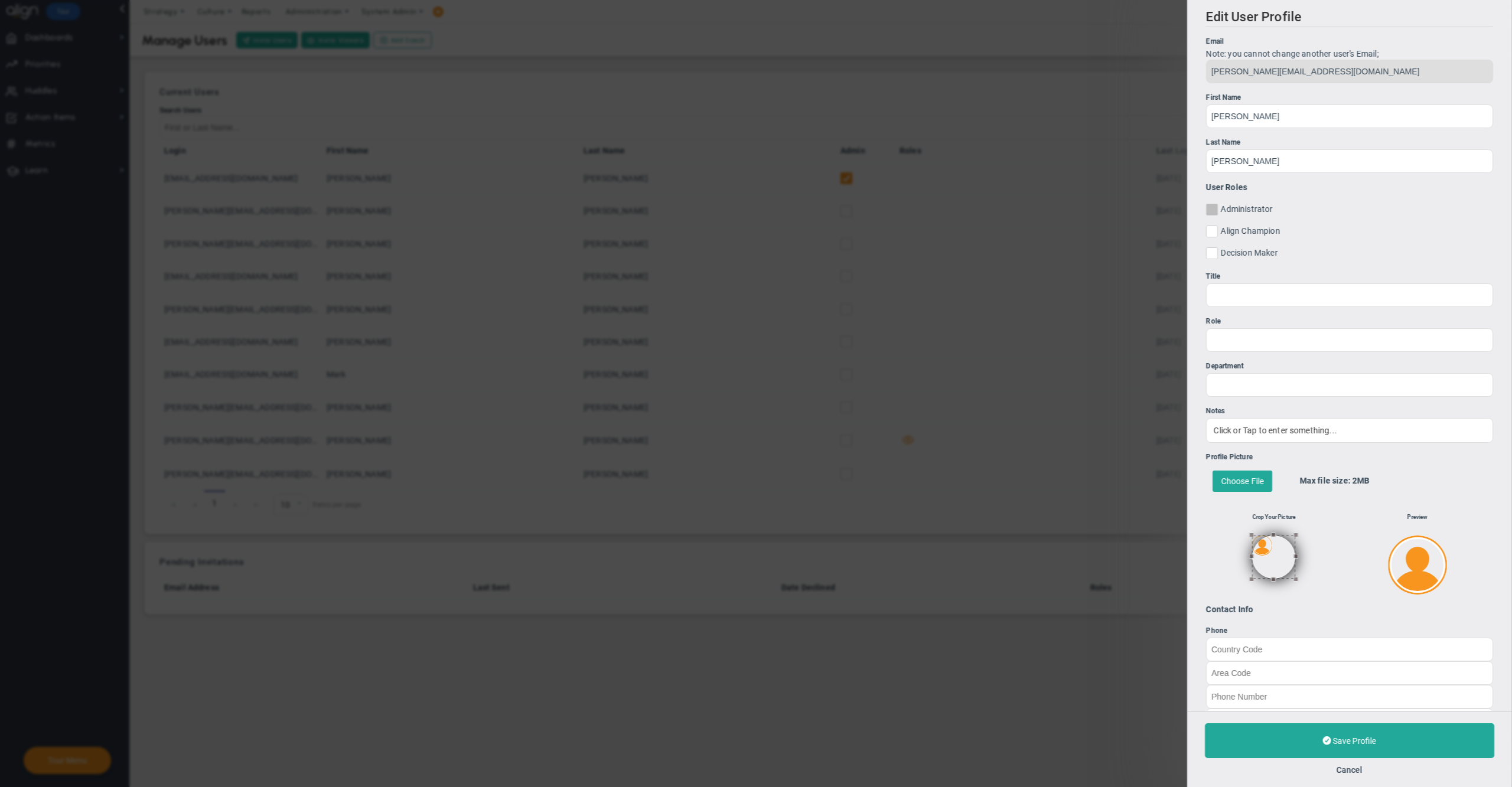
click at [1218, 206] on span at bounding box center [1212, 210] width 12 height 12
click at [1216, 206] on input "Administrator" at bounding box center [1212, 212] width 8 height 12
checkbox input "true"
click at [1348, 744] on span "Save Profile" at bounding box center [1354, 741] width 43 height 9
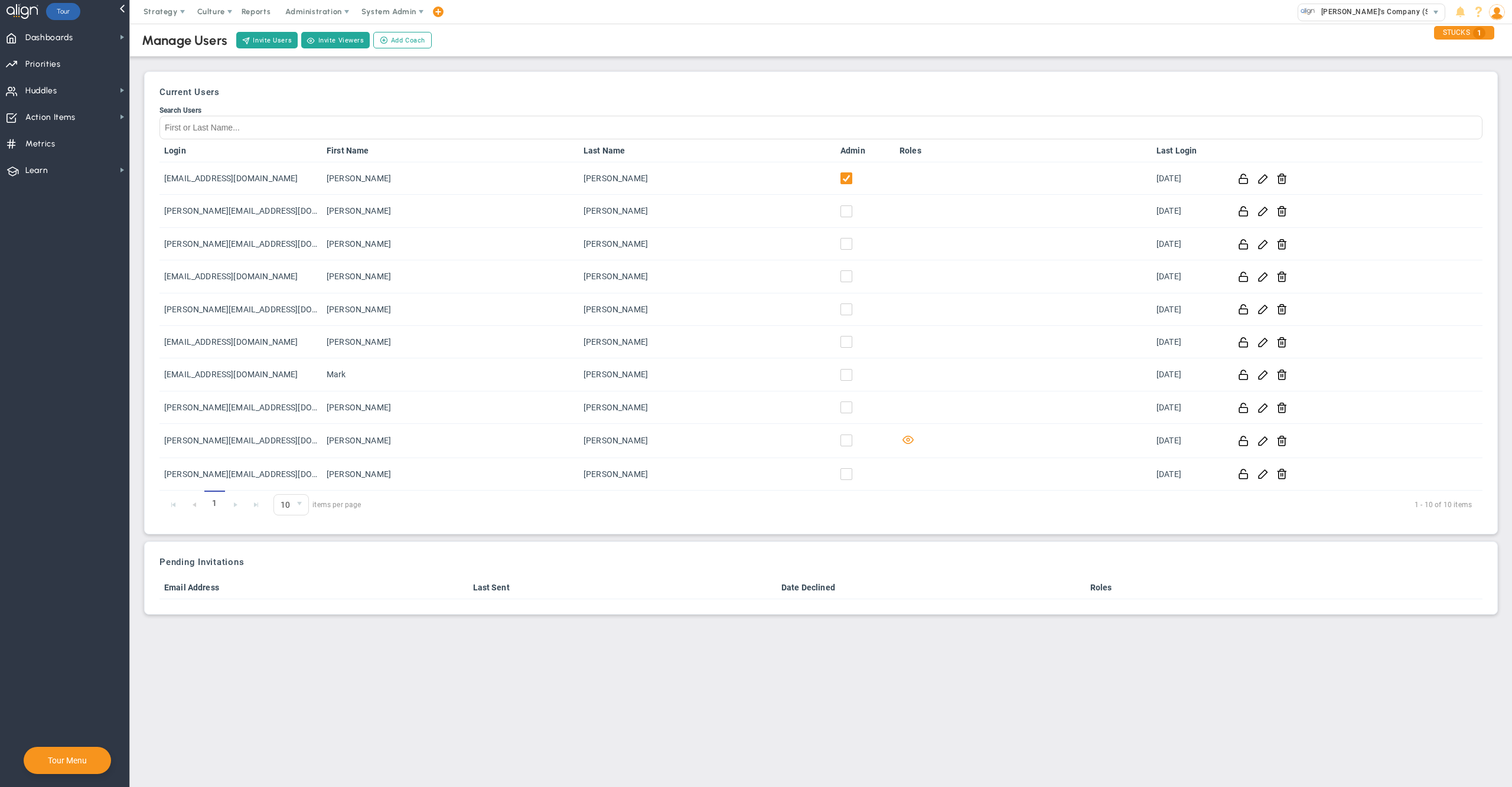
click at [856, 69] on div "Manage Users Invite Users Invite Viewers Add Coach Update Coach Invite Coaching…" at bounding box center [821, 318] width 1358 height 594
click at [326, 10] on span "Administration" at bounding box center [313, 12] width 56 height 9
click at [827, 67] on div "Manage Users Invite Users Invite Viewers Add Coach Update Coach Invite Coaching…" at bounding box center [821, 318] width 1358 height 594
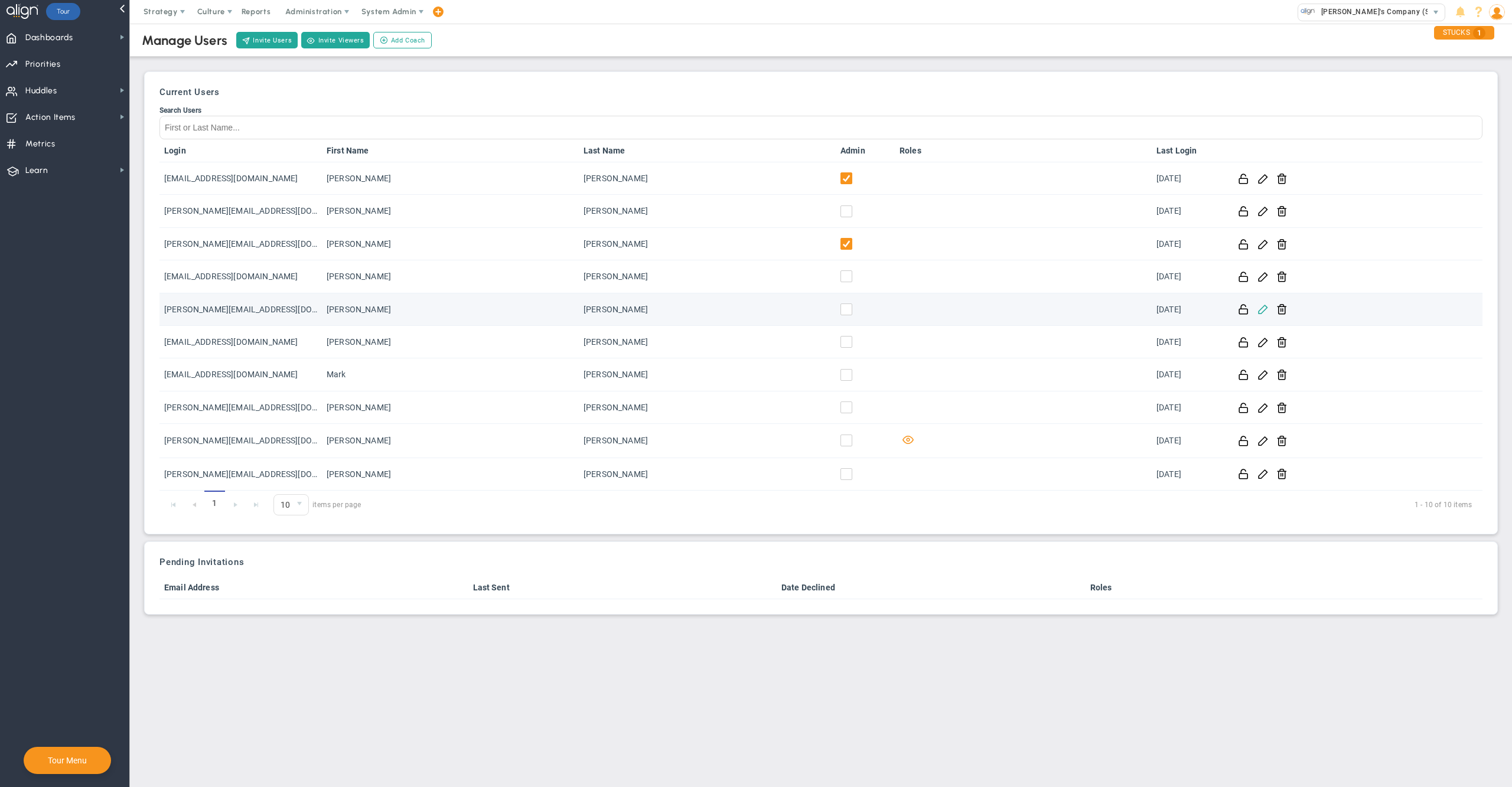
click at [1262, 307] on span at bounding box center [1262, 308] width 11 height 11
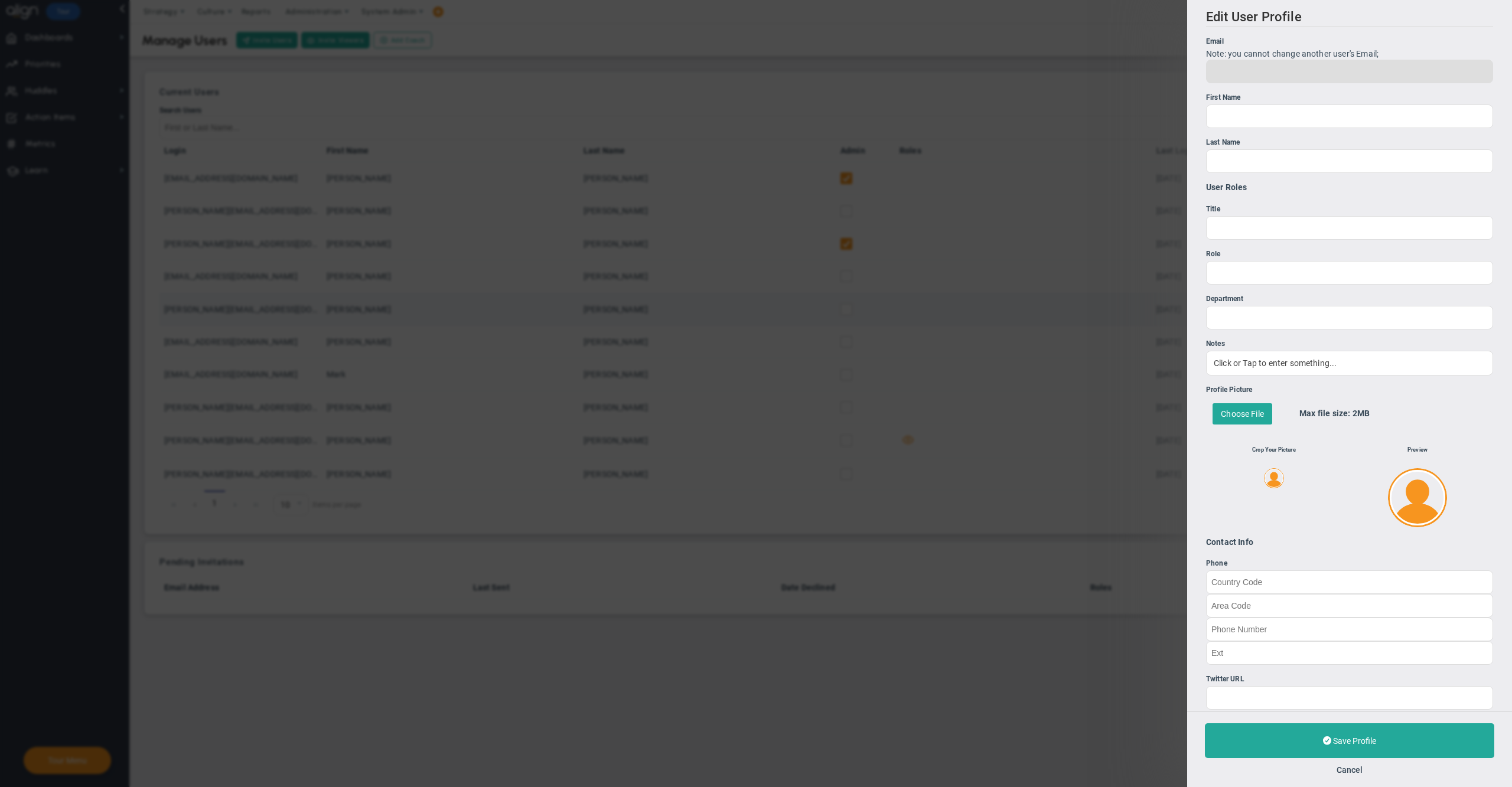
type input "[PERSON_NAME][EMAIL_ADDRESS][DOMAIN_NAME]"
type input "[PERSON_NAME]"
type input "0"
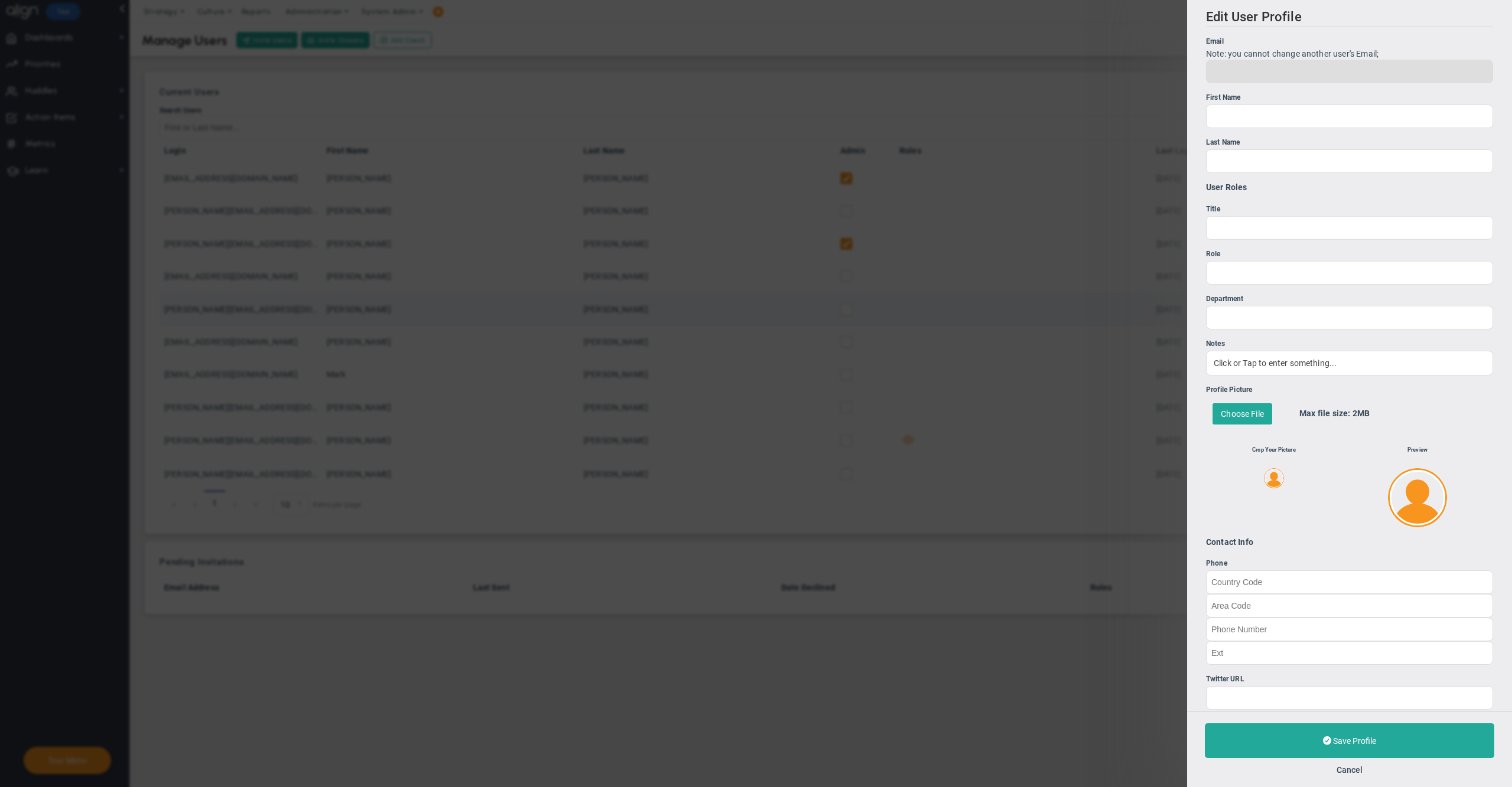
type input "0"
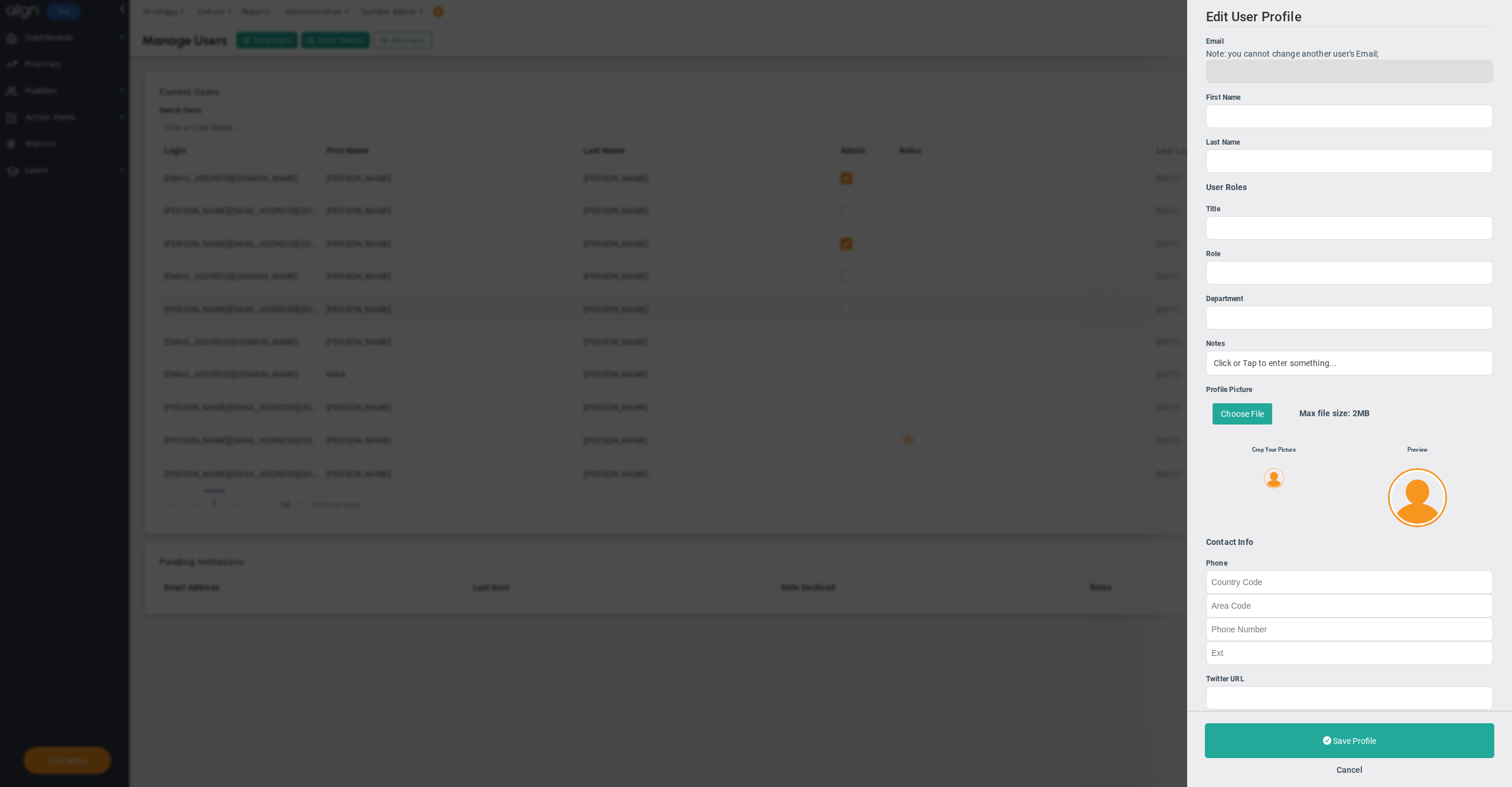
type input "0"
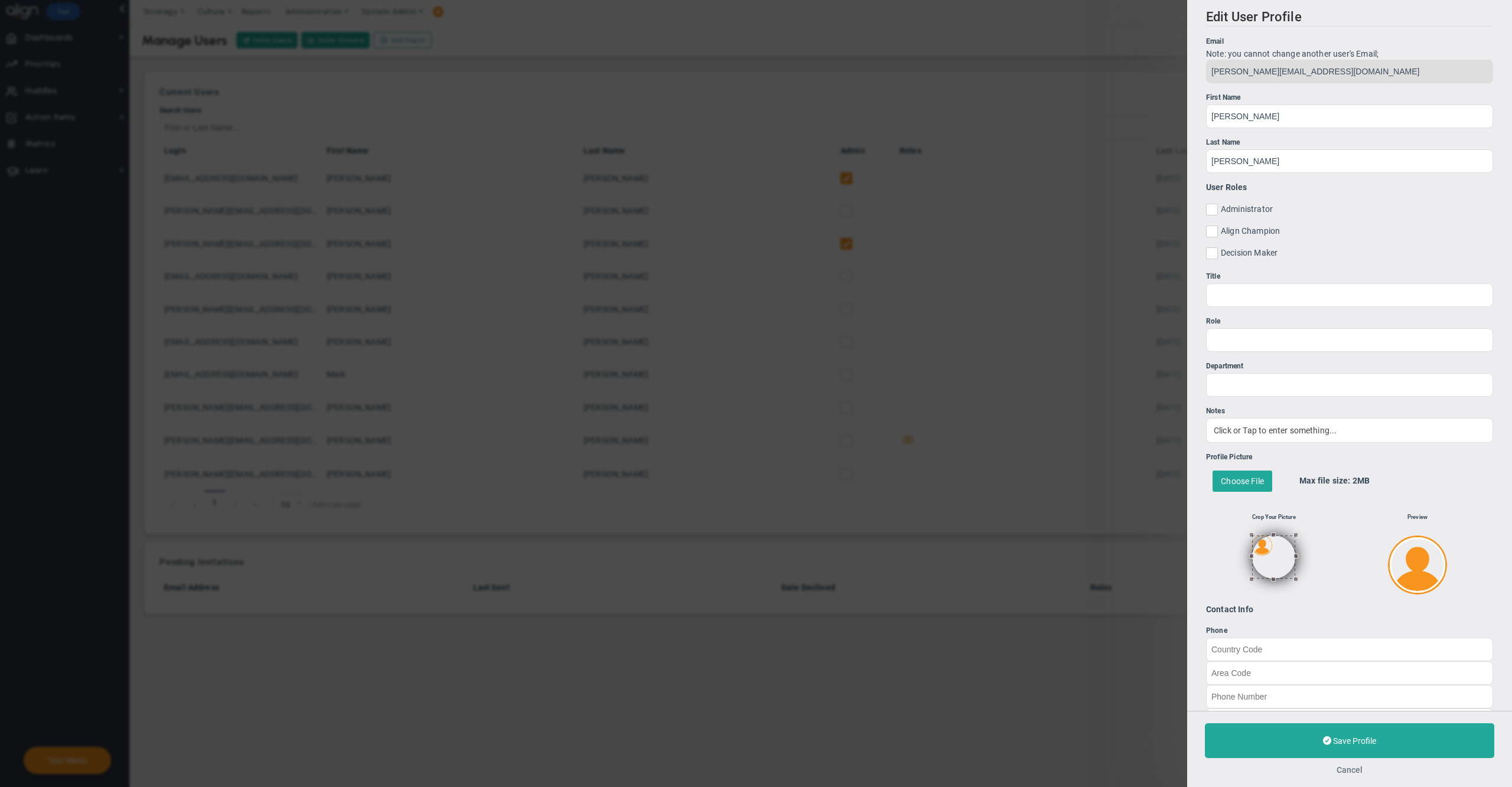
click at [1352, 766] on button "Cancel" at bounding box center [1349, 769] width 26 height 9
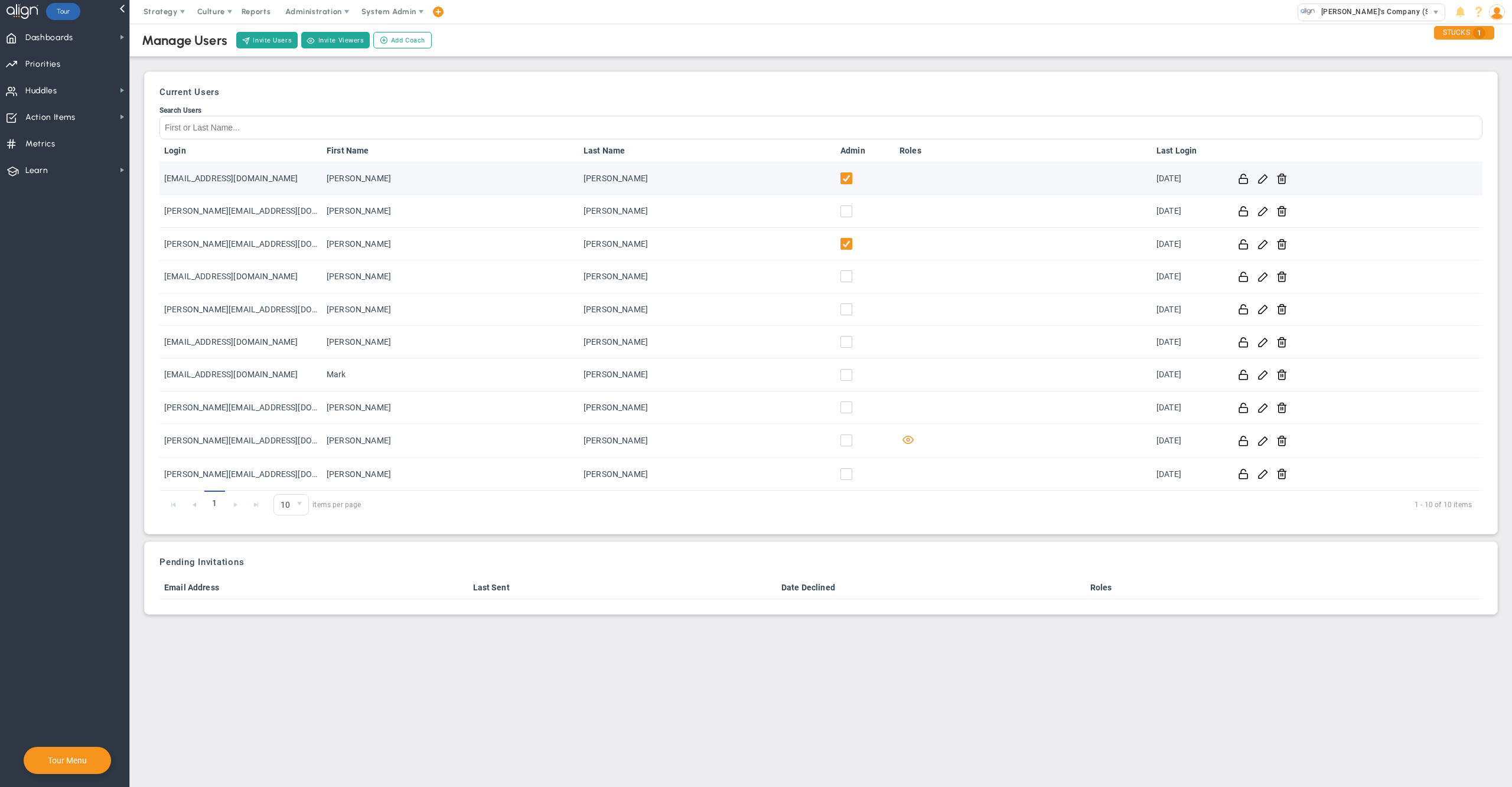
click at [846, 177] on input "checkbox" at bounding box center [849, 180] width 12 height 12
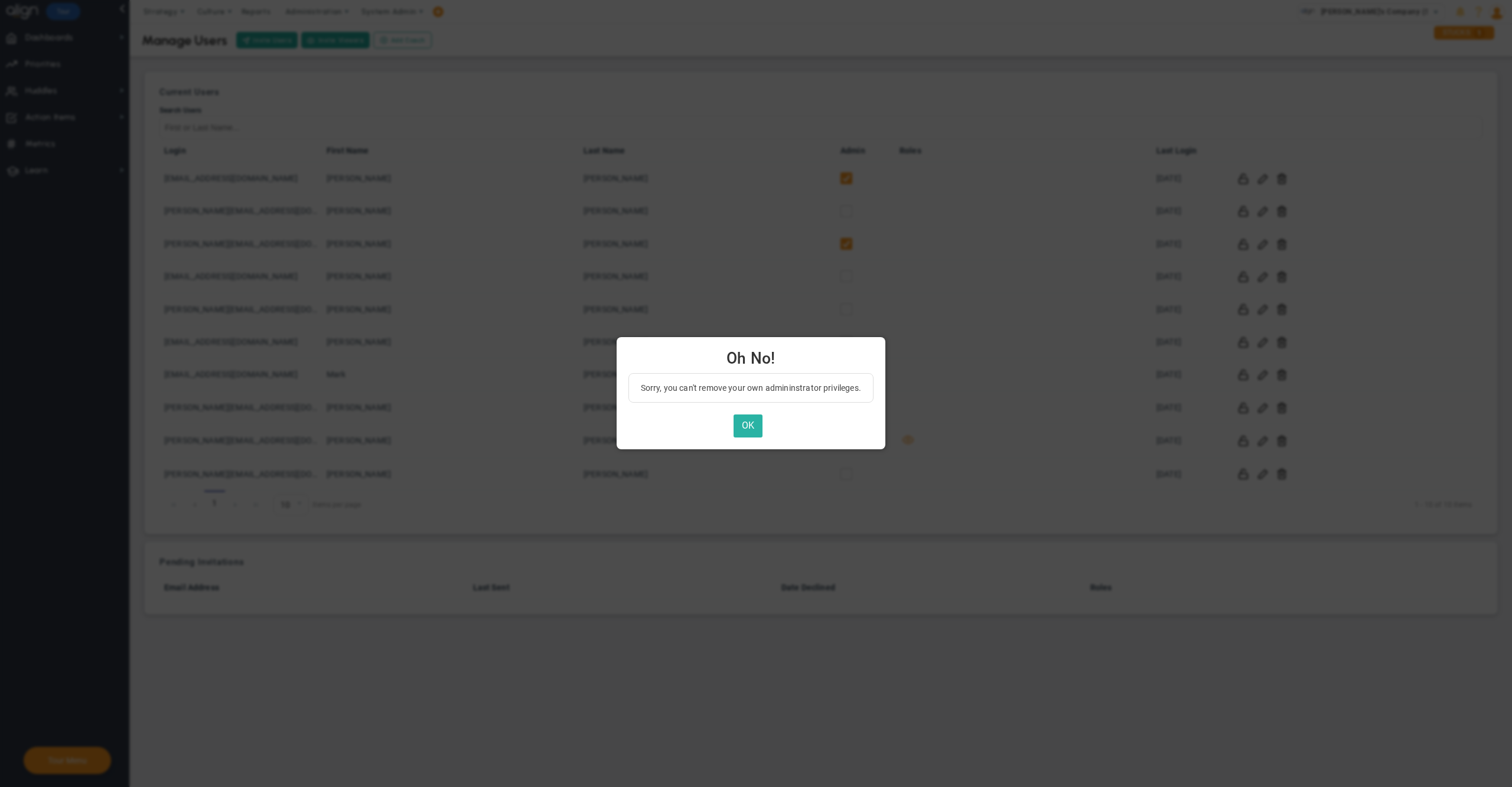
click at [751, 430] on button "OK" at bounding box center [748, 426] width 29 height 23
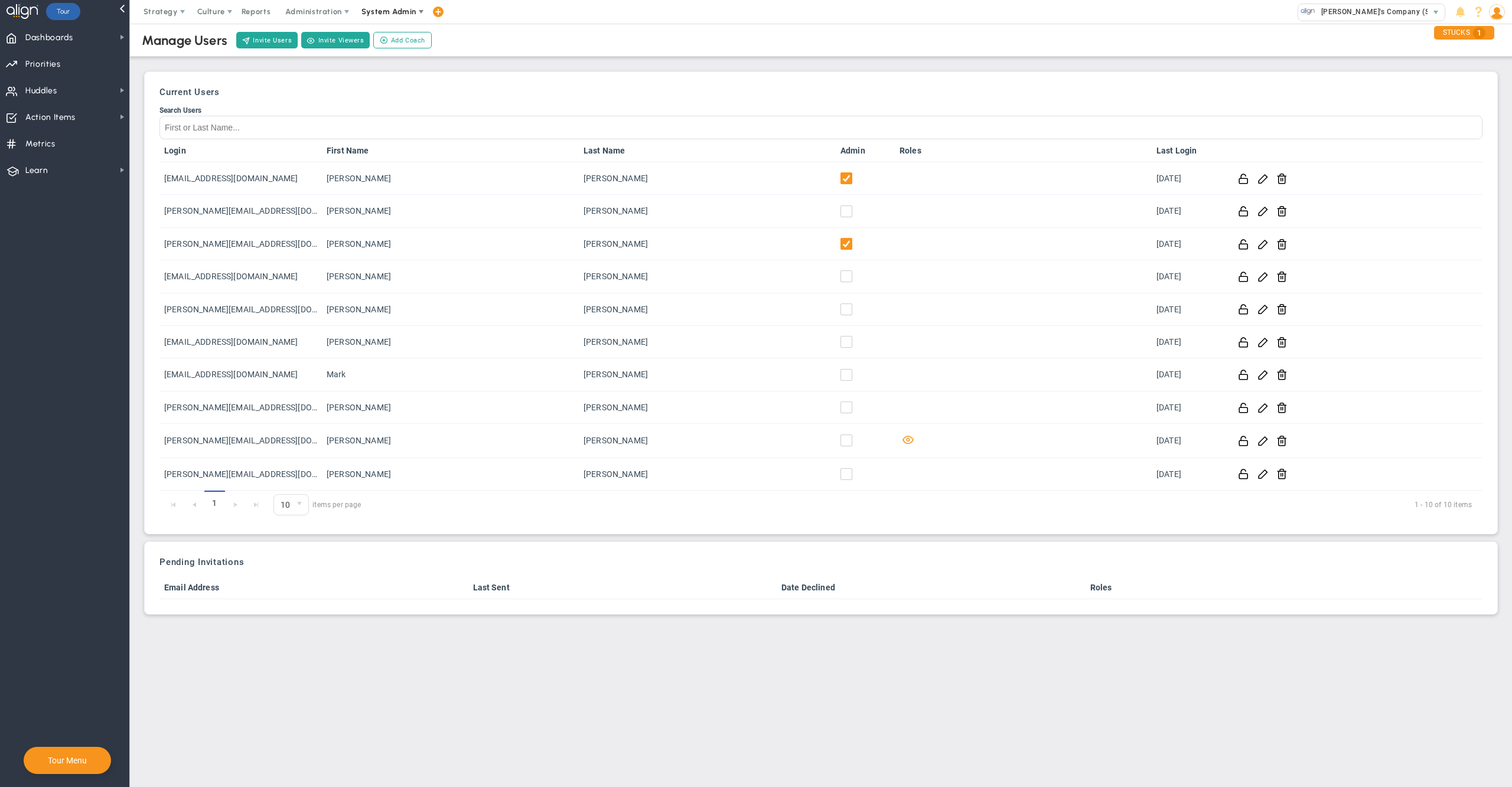
click at [387, 5] on span "System Admin" at bounding box center [390, 12] width 75 height 24
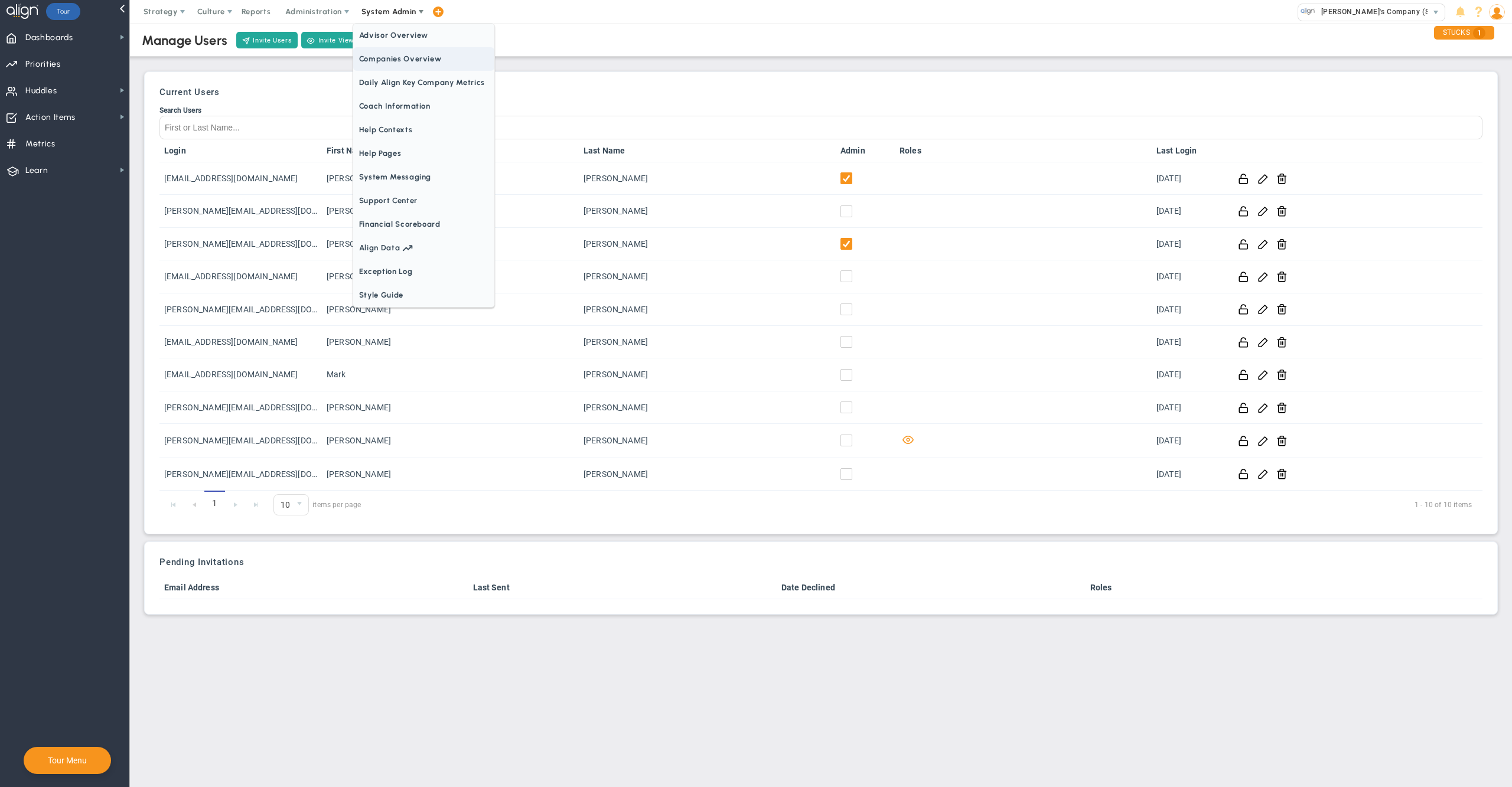
click at [414, 59] on span "Companies Overview" at bounding box center [424, 59] width 141 height 24
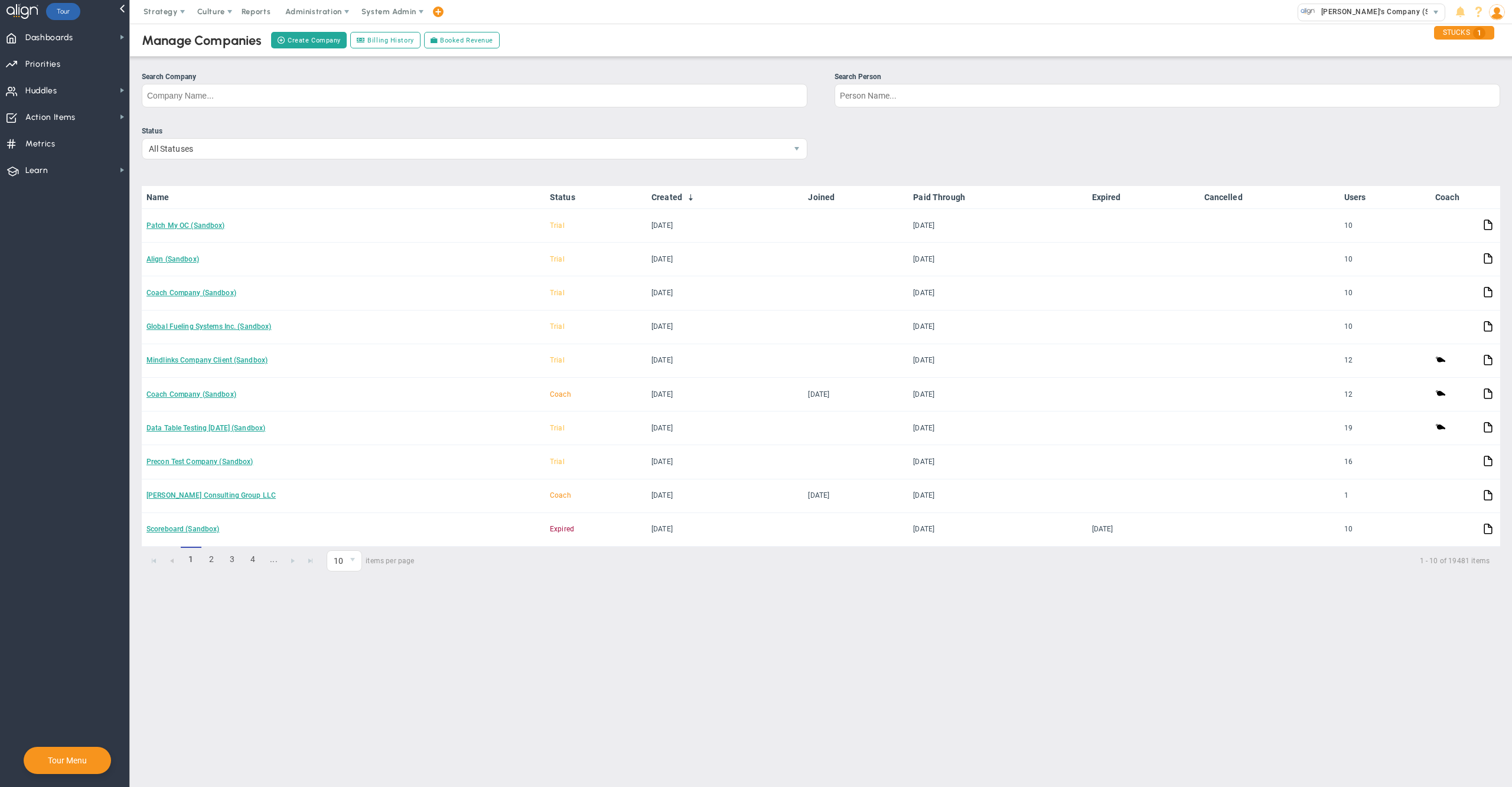
click at [430, 107] on ul "Search Company Search Person" at bounding box center [821, 93] width 1358 height 45
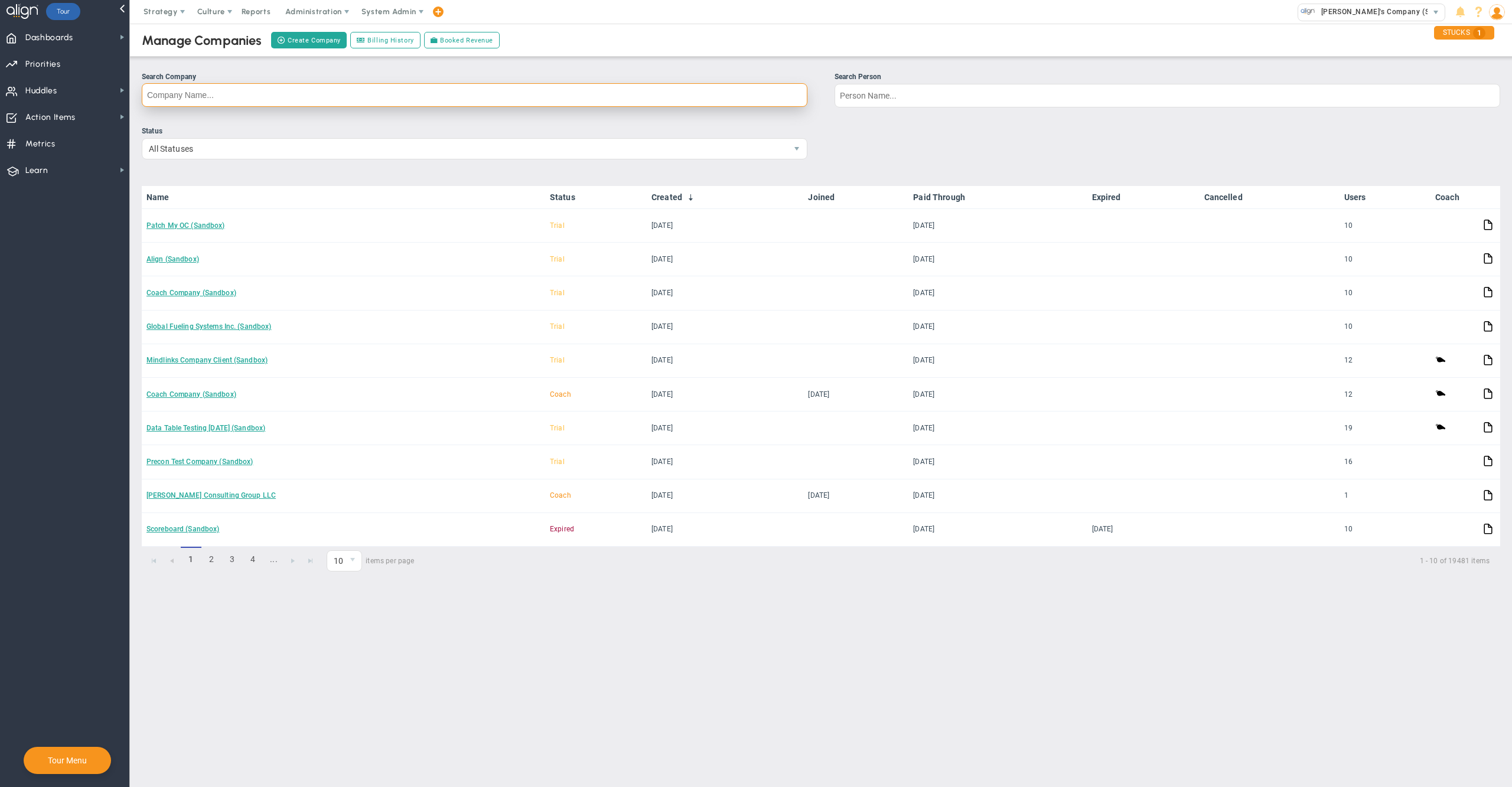
click at [429, 105] on input "Search Company" at bounding box center [475, 95] width 666 height 24
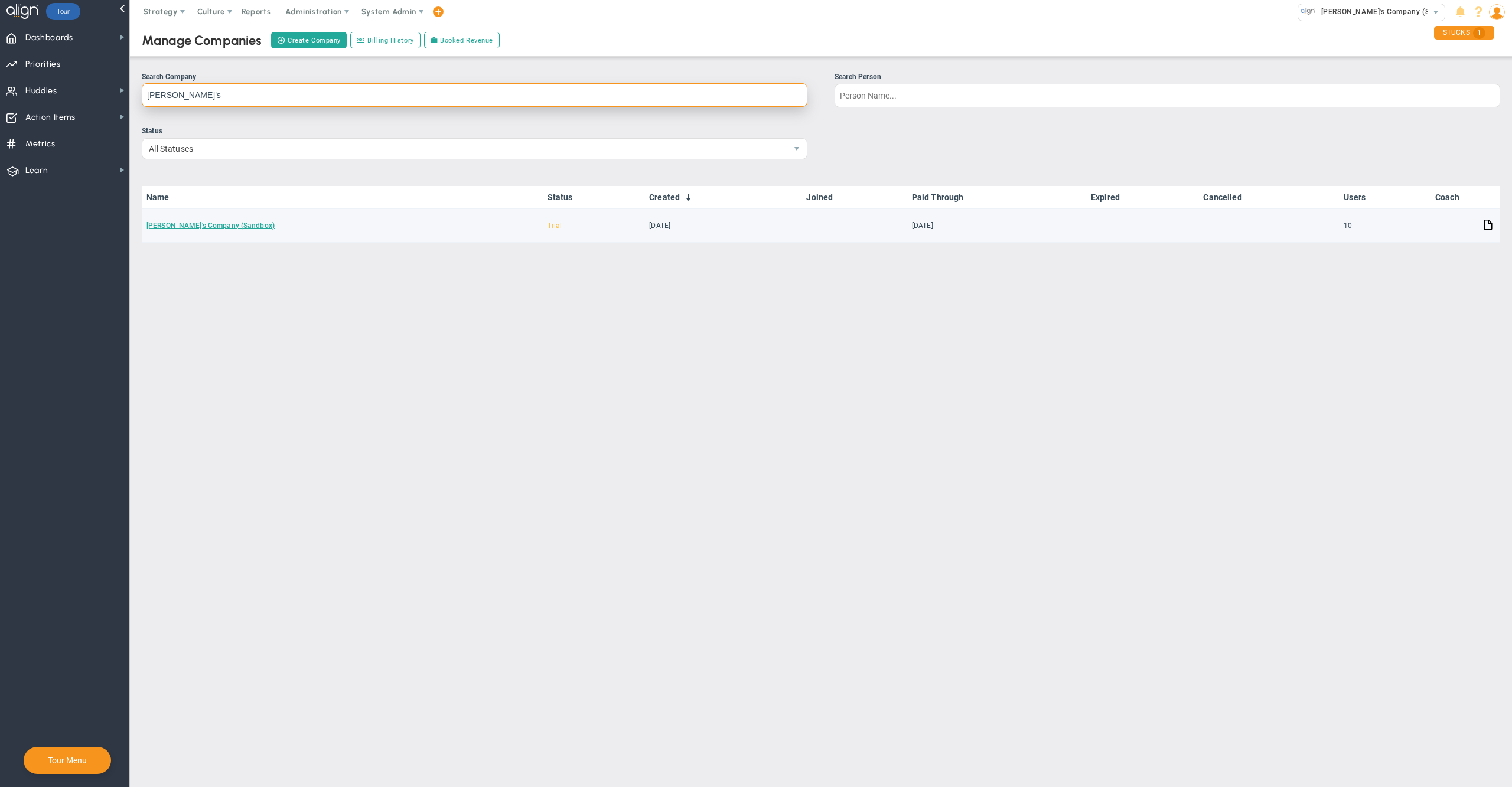
type input "Alex's"
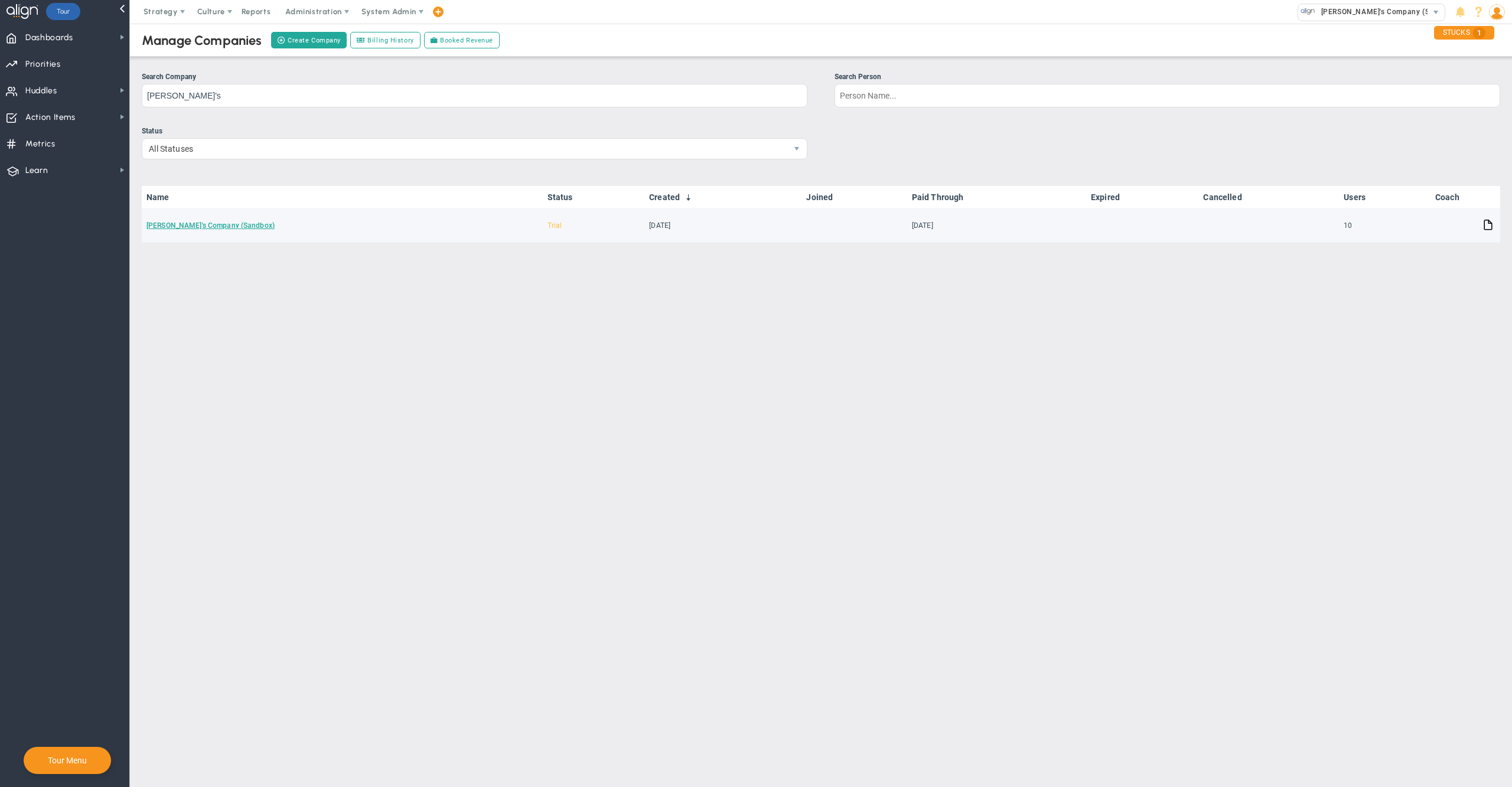
click at [170, 220] on td "[PERSON_NAME]'s Company (Sandbox)" at bounding box center [342, 226] width 401 height 33
click at [170, 227] on link "[PERSON_NAME]'s Company (Sandbox)" at bounding box center [211, 226] width 128 height 8
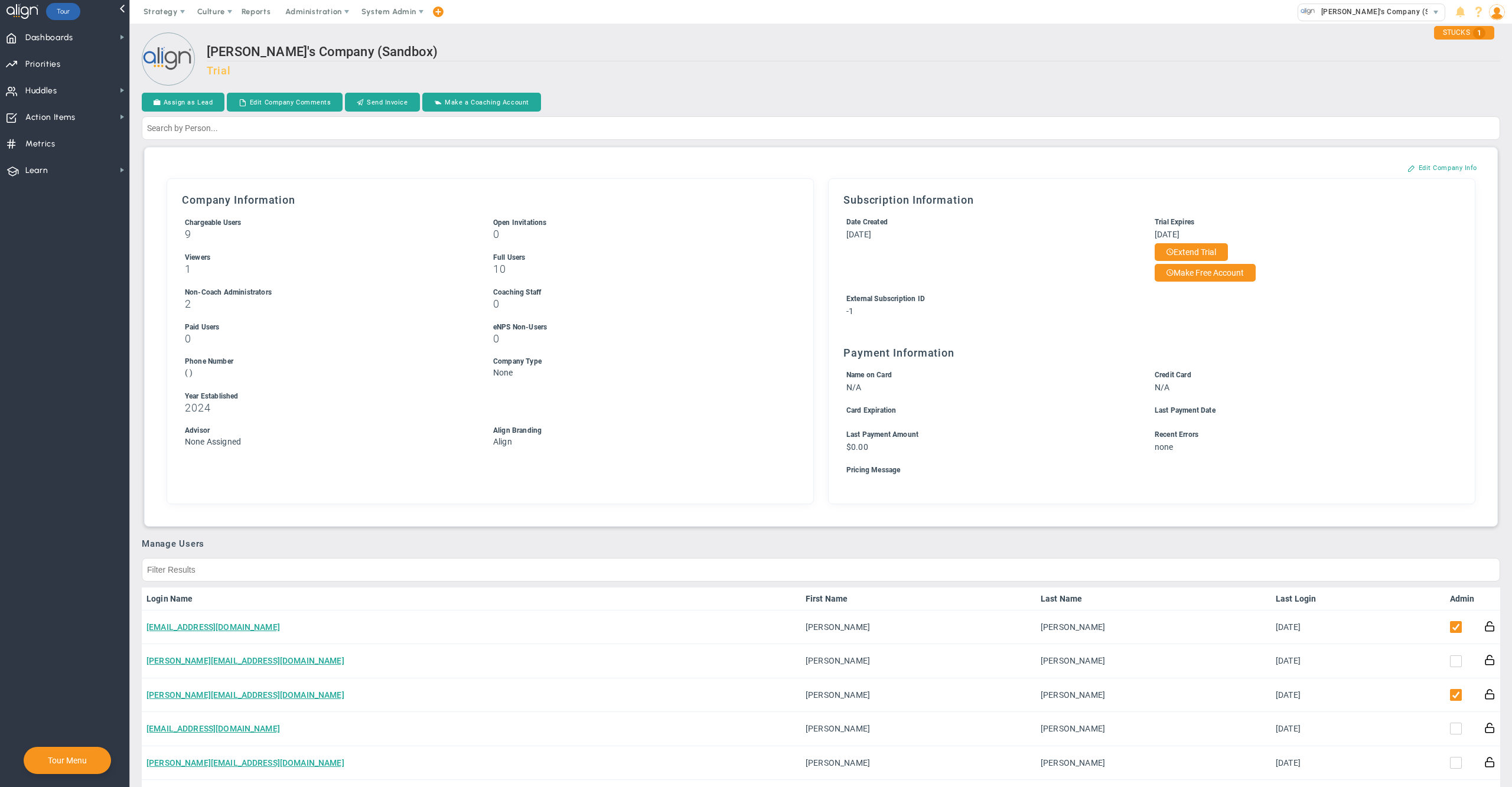
scroll to position [491, 0]
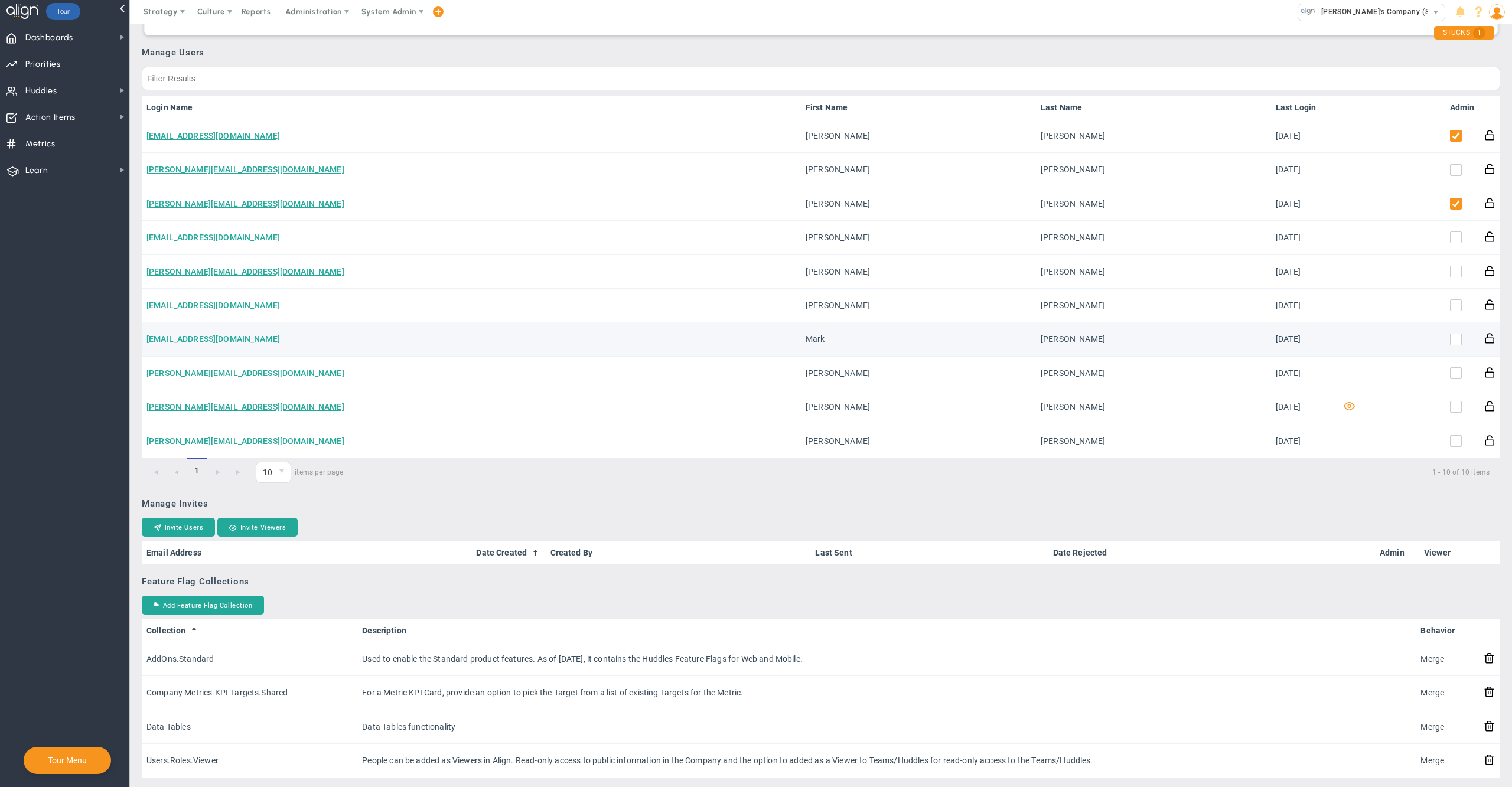
click at [232, 338] on link "[EMAIL_ADDRESS][DOMAIN_NAME]" at bounding box center [213, 339] width 133 height 9
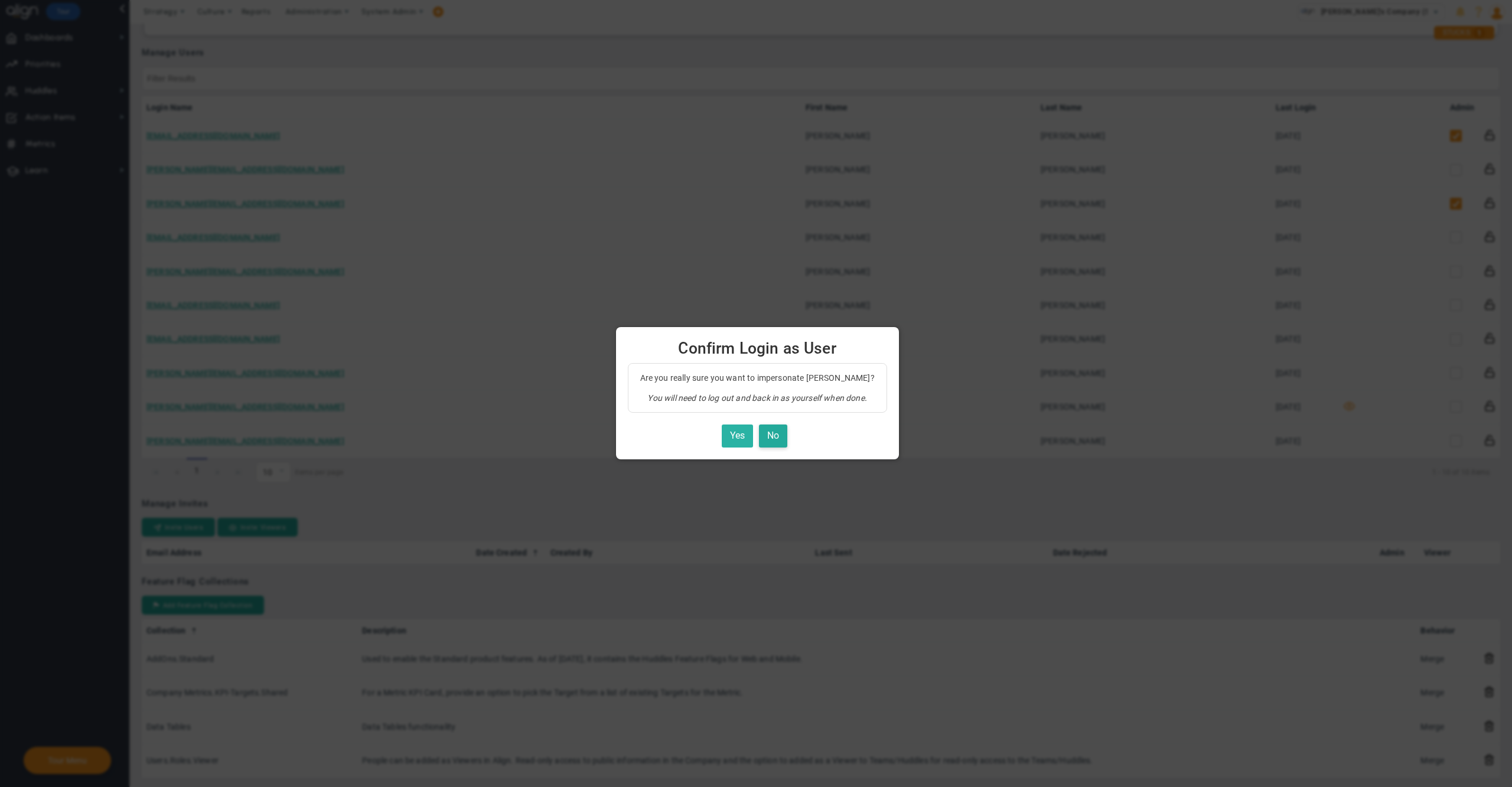
click at [730, 427] on button "Yes" at bounding box center [737, 435] width 31 height 23
